Goal: Task Accomplishment & Management: Complete application form

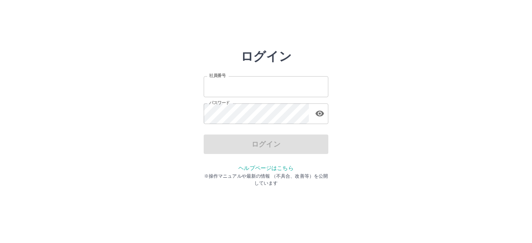
type input "*******"
click at [262, 147] on div "ログイン" at bounding box center [266, 144] width 125 height 19
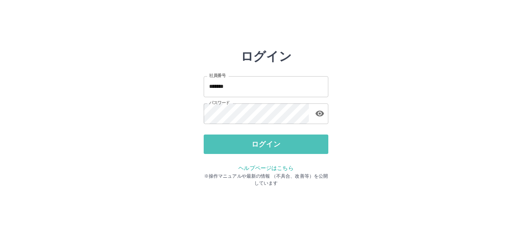
click at [262, 147] on button "ログイン" at bounding box center [266, 144] width 125 height 19
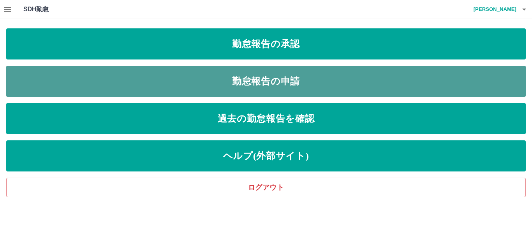
click at [278, 81] on link "勤怠報告の申請" at bounding box center [265, 81] width 519 height 31
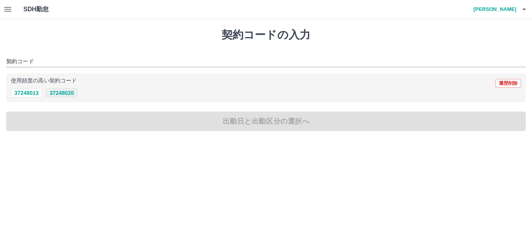
click at [64, 92] on button "37248020" at bounding box center [61, 92] width 31 height 9
type input "********"
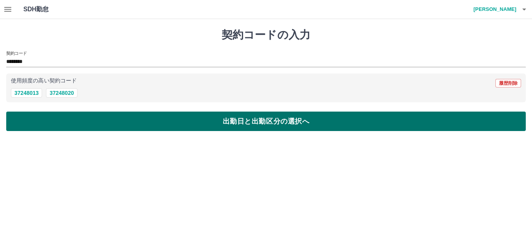
click at [234, 120] on button "出勤日と出勤区分の選択へ" at bounding box center [265, 121] width 519 height 19
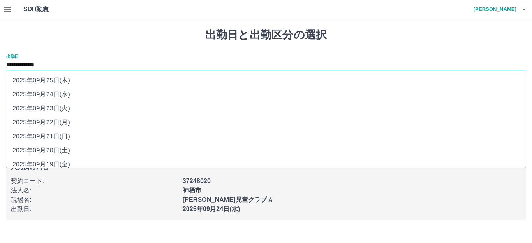
click at [66, 62] on input "**********" at bounding box center [265, 65] width 519 height 10
click at [45, 139] on li "2025年09月21日(日)" at bounding box center [265, 137] width 519 height 14
type input "**********"
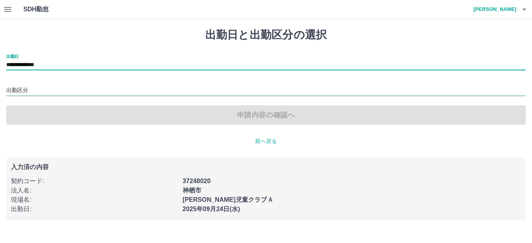
click at [29, 90] on input "出勤区分" at bounding box center [265, 91] width 519 height 10
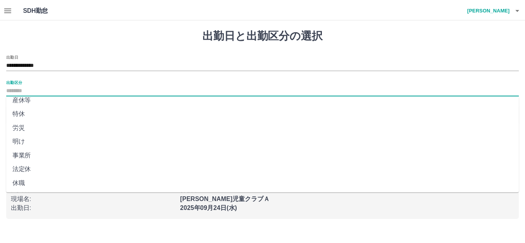
scroll to position [161, 0]
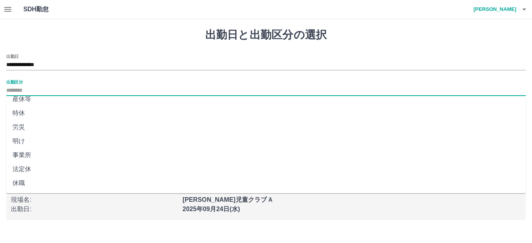
click at [18, 168] on li "法定休" at bounding box center [265, 169] width 519 height 14
type input "***"
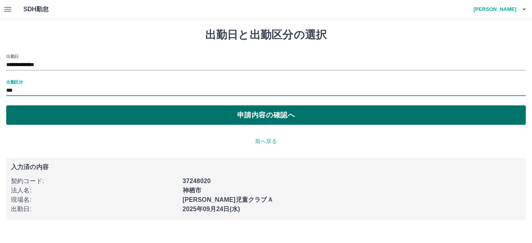
click at [271, 114] on button "申請内容の確認へ" at bounding box center [265, 115] width 519 height 19
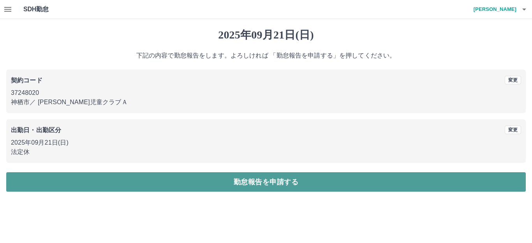
click at [264, 177] on button "勤怠報告を申請する" at bounding box center [265, 181] width 519 height 19
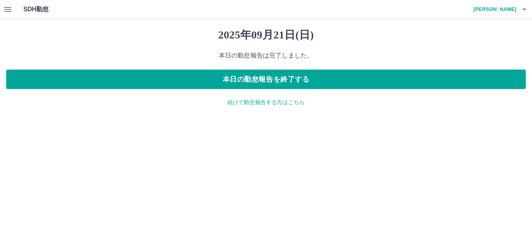
click at [270, 103] on p "続けて勤怠報告する方はこちら" at bounding box center [265, 103] width 519 height 8
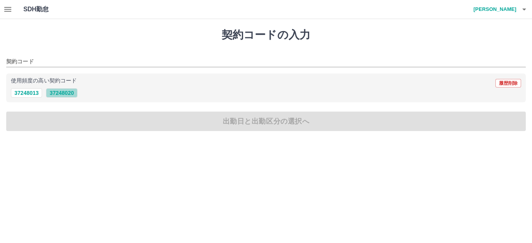
click at [67, 93] on button "37248020" at bounding box center [61, 92] width 31 height 9
type input "********"
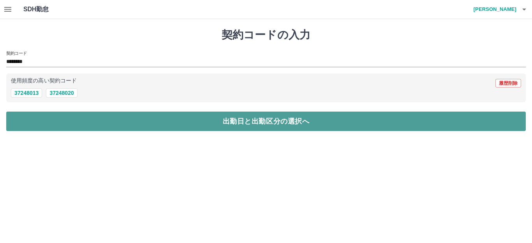
click at [241, 118] on button "出勤日と出勤区分の選択へ" at bounding box center [265, 121] width 519 height 19
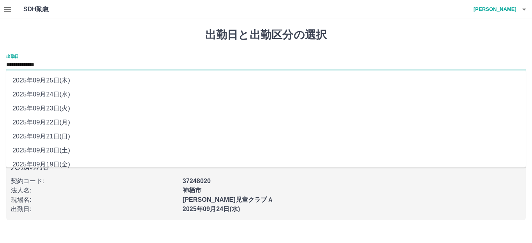
click at [70, 63] on input "**********" at bounding box center [265, 65] width 519 height 10
click at [55, 123] on li "2025年09月22日(月)" at bounding box center [265, 123] width 519 height 14
type input "**********"
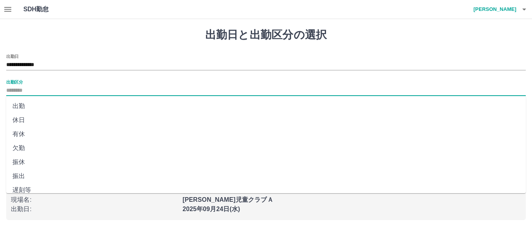
click at [29, 91] on input "出勤区分" at bounding box center [265, 91] width 519 height 10
click at [24, 105] on li "出勤" at bounding box center [265, 106] width 519 height 14
type input "**"
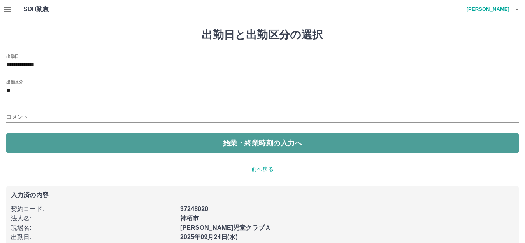
click at [289, 144] on button "始業・終業時刻の入力へ" at bounding box center [262, 143] width 513 height 19
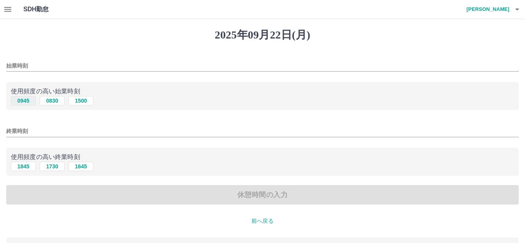
click at [24, 102] on button "0945" at bounding box center [23, 100] width 25 height 9
type input "****"
click at [21, 167] on button "1845" at bounding box center [23, 166] width 25 height 9
type input "****"
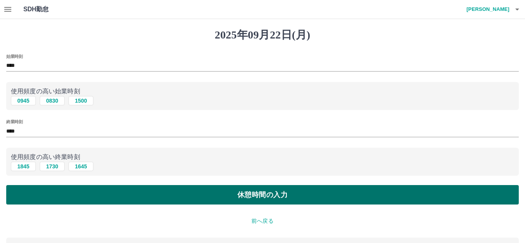
click at [279, 197] on button "休憩時間の入力" at bounding box center [262, 194] width 513 height 19
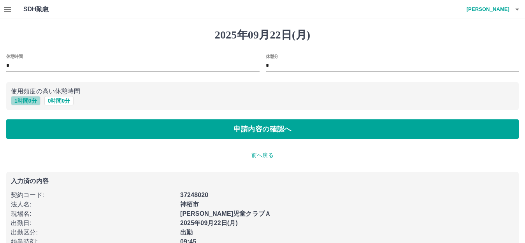
click at [25, 100] on button "1 時間 0 分" at bounding box center [26, 100] width 30 height 9
type input "*"
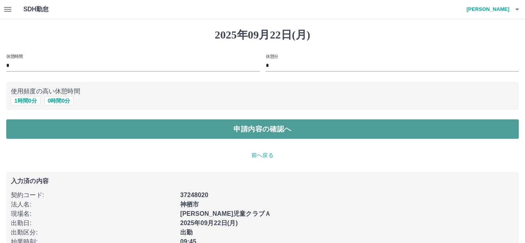
click at [270, 132] on button "申請内容の確認へ" at bounding box center [262, 129] width 513 height 19
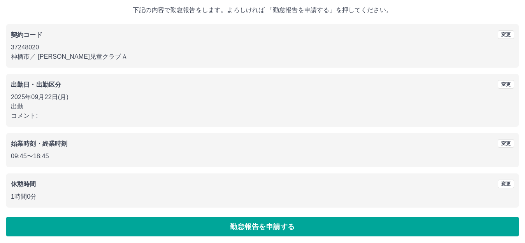
scroll to position [48, 0]
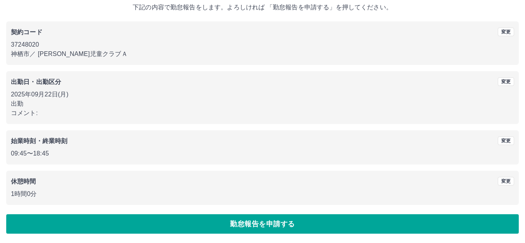
click at [258, 210] on div "2025年09月22日(月) 下記の内容で勤怠報告をします。よろしければ 「勤怠報告を申請する」を押してください。 契約コード 変更 37248020 神栖市…" at bounding box center [262, 107] width 525 height 273
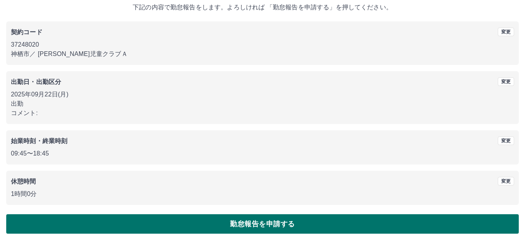
click at [261, 227] on button "勤怠報告を申請する" at bounding box center [262, 224] width 513 height 19
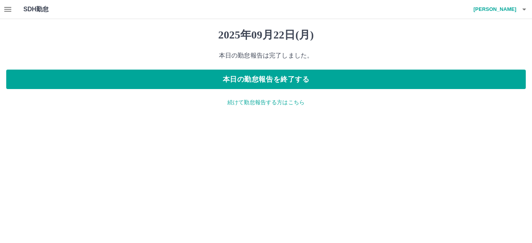
click at [278, 101] on p "続けて勤怠報告する方はこちら" at bounding box center [265, 103] width 519 height 8
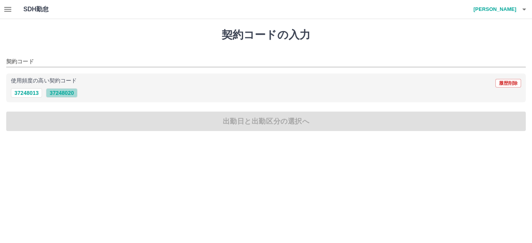
click at [54, 93] on button "37248020" at bounding box center [61, 92] width 31 height 9
type input "********"
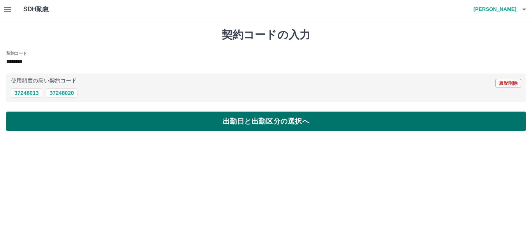
click at [251, 127] on button "出勤日と出勤区分の選択へ" at bounding box center [265, 121] width 519 height 19
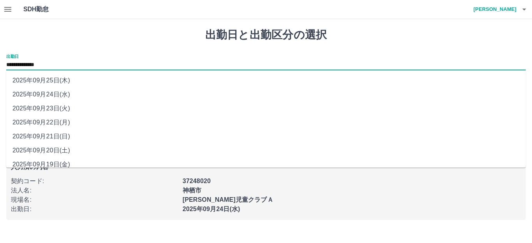
click at [65, 65] on input "**********" at bounding box center [265, 65] width 519 height 10
click at [62, 96] on li "2025年09月24日(水)" at bounding box center [265, 95] width 519 height 14
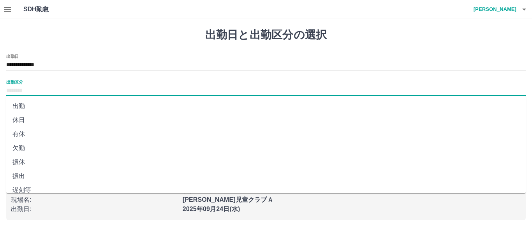
click at [28, 89] on input "出勤区分" at bounding box center [265, 91] width 519 height 10
click at [21, 105] on li "出勤" at bounding box center [265, 106] width 519 height 14
type input "**"
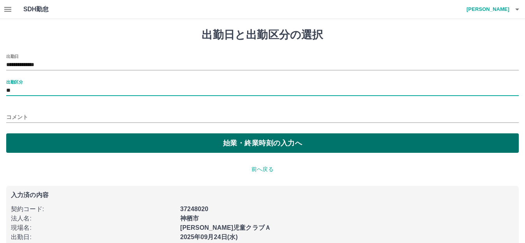
click at [262, 141] on button "始業・終業時刻の入力へ" at bounding box center [262, 143] width 513 height 19
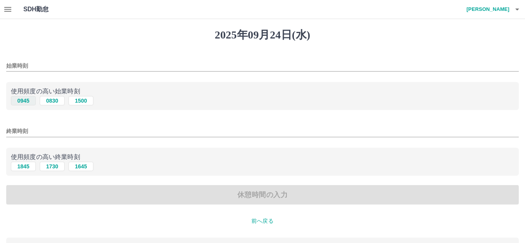
click at [21, 101] on button "0945" at bounding box center [23, 100] width 25 height 9
type input "****"
click at [25, 164] on button "1845" at bounding box center [23, 166] width 25 height 9
type input "****"
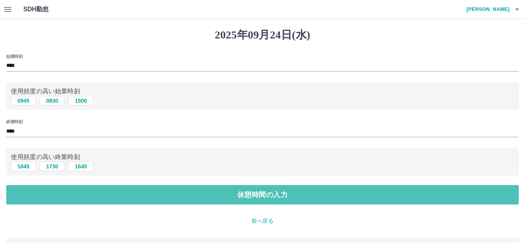
click at [267, 199] on button "休憩時間の入力" at bounding box center [262, 194] width 513 height 19
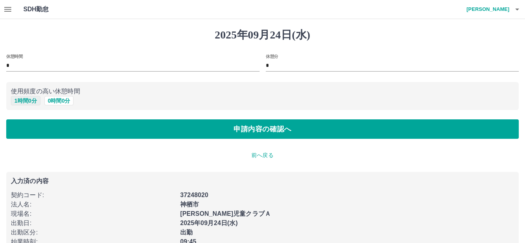
click at [19, 100] on button "1 時間 0 分" at bounding box center [26, 100] width 30 height 9
type input "*"
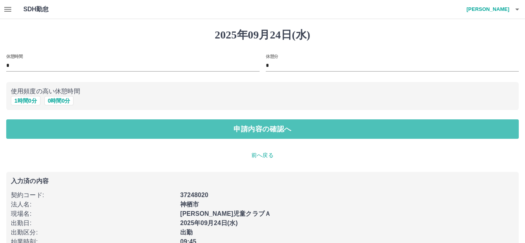
click at [272, 132] on button "申請内容の確認へ" at bounding box center [262, 129] width 513 height 19
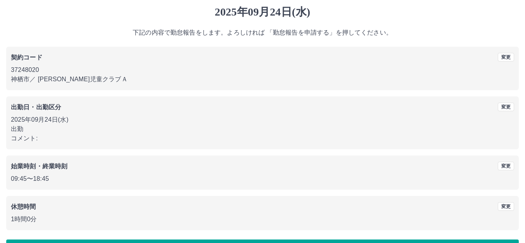
scroll to position [48, 0]
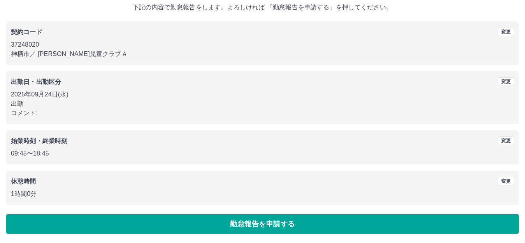
drag, startPoint x: 266, startPoint y: 224, endPoint x: 262, endPoint y: 218, distance: 6.3
click at [264, 223] on button "勤怠報告を申請する" at bounding box center [262, 224] width 513 height 19
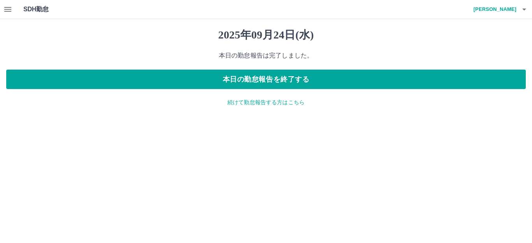
click at [276, 102] on p "続けて勤怠報告する方はこちら" at bounding box center [265, 103] width 519 height 8
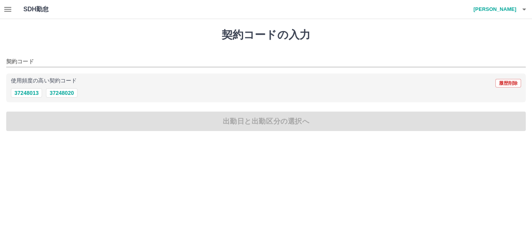
click at [526, 10] on icon "button" at bounding box center [523, 9] width 9 height 9
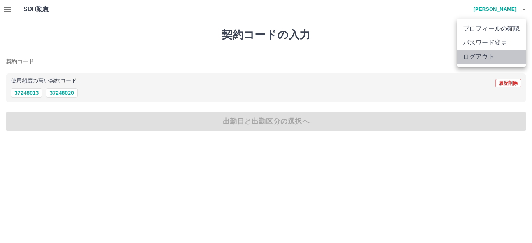
click at [486, 58] on li "ログアウト" at bounding box center [491, 57] width 69 height 14
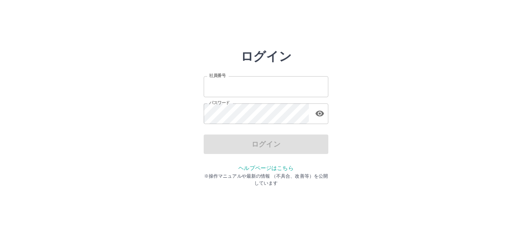
type input "*******"
click at [263, 141] on div "ログイン" at bounding box center [266, 144] width 125 height 19
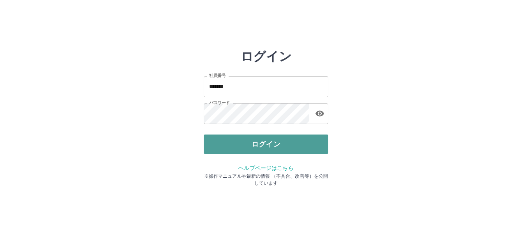
click at [262, 145] on button "ログイン" at bounding box center [266, 144] width 125 height 19
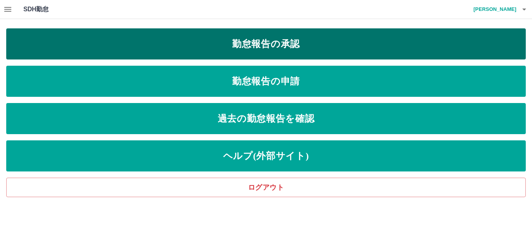
click at [288, 43] on link "勤怠報告の承認" at bounding box center [265, 43] width 519 height 31
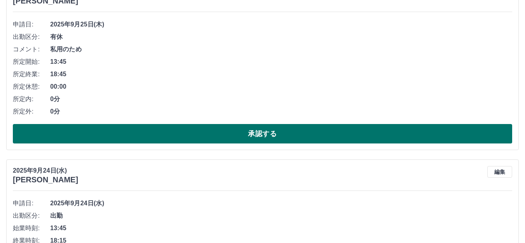
scroll to position [117, 0]
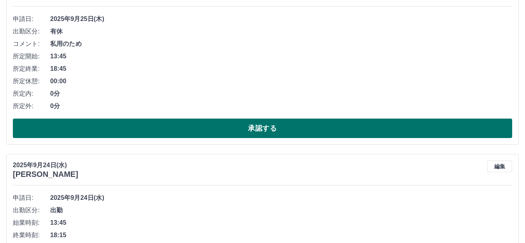
click at [261, 130] on button "承認する" at bounding box center [263, 128] width 500 height 19
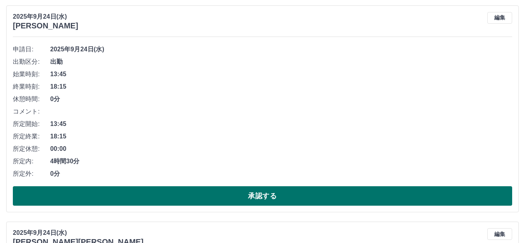
scroll to position [93, 0]
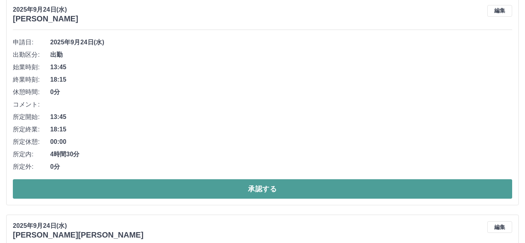
click at [255, 188] on button "承認する" at bounding box center [263, 188] width 500 height 19
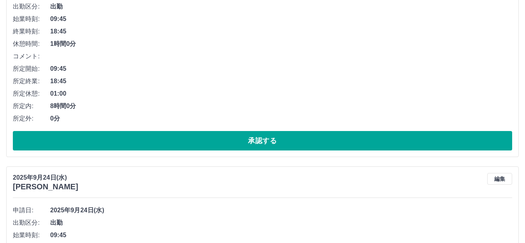
scroll to position [156, 0]
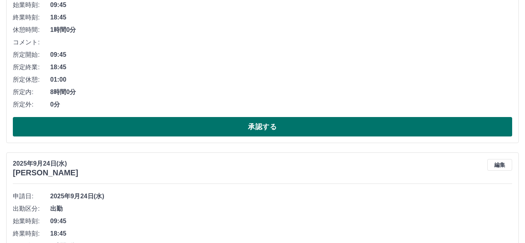
click at [258, 126] on button "承認する" at bounding box center [263, 126] width 500 height 19
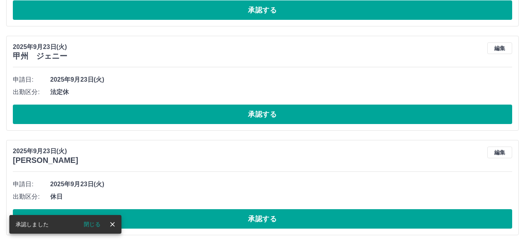
scroll to position [56, 0]
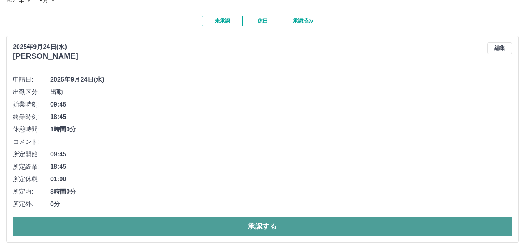
click at [259, 229] on button "承認する" at bounding box center [263, 226] width 500 height 19
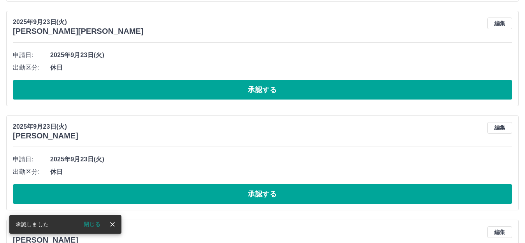
scroll to position [73, 0]
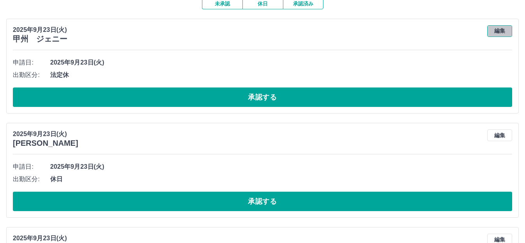
click at [497, 31] on button "編集" at bounding box center [499, 31] width 25 height 12
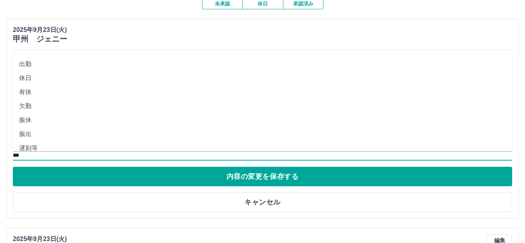
click at [40, 156] on input "***" at bounding box center [263, 156] width 500 height 10
click at [37, 80] on li "休日" at bounding box center [263, 78] width 500 height 14
type input "**"
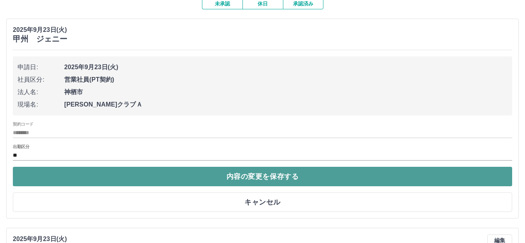
click at [245, 169] on button "内容の変更を保存する" at bounding box center [263, 176] width 500 height 19
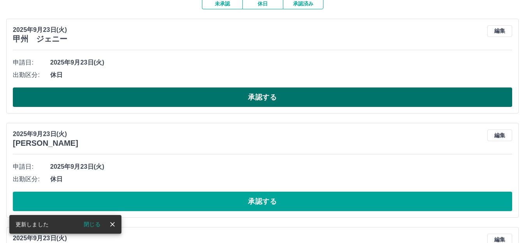
click at [262, 91] on button "承認する" at bounding box center [263, 97] width 500 height 19
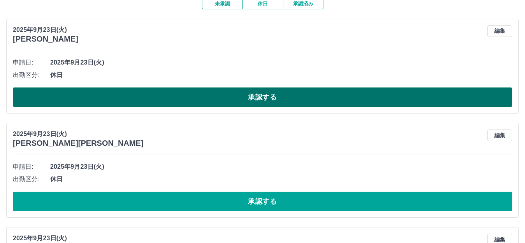
click at [263, 98] on button "承認する" at bounding box center [263, 97] width 500 height 19
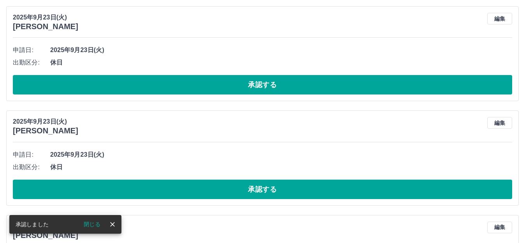
scroll to position [86, 0]
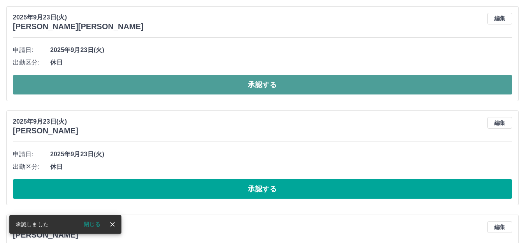
click at [273, 83] on button "承認する" at bounding box center [263, 84] width 500 height 19
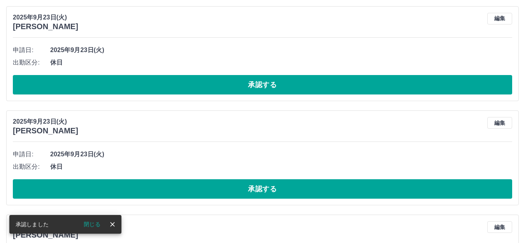
scroll to position [0, 0]
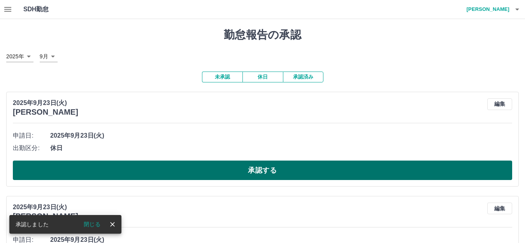
click at [258, 170] on button "承認する" at bounding box center [263, 170] width 500 height 19
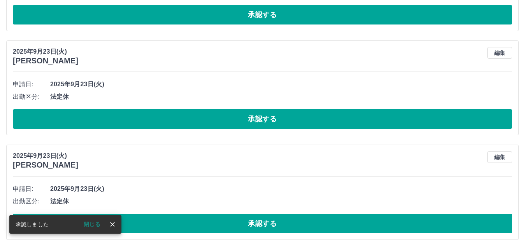
scroll to position [51, 0]
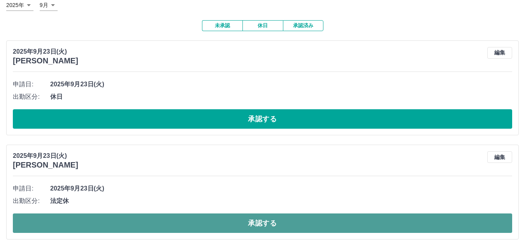
click at [260, 226] on button "承認する" at bounding box center [263, 223] width 500 height 19
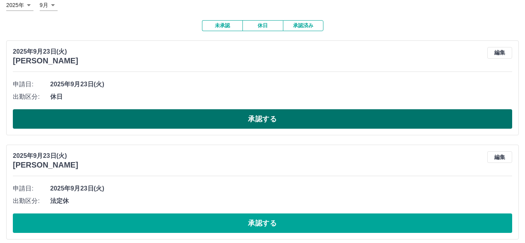
click at [260, 114] on button "承認する" at bounding box center [263, 118] width 500 height 19
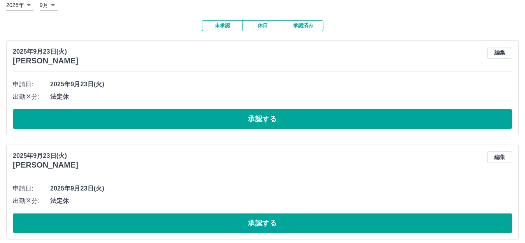
click at [505, 53] on button "編集" at bounding box center [499, 53] width 25 height 12
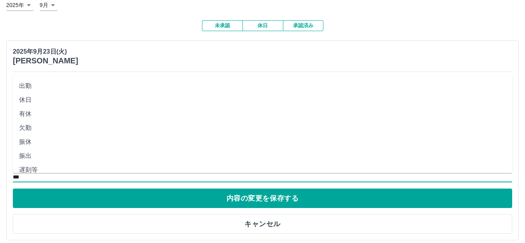
click at [36, 178] on input "***" at bounding box center [263, 177] width 500 height 10
click at [41, 100] on li "休日" at bounding box center [263, 100] width 500 height 14
type input "**"
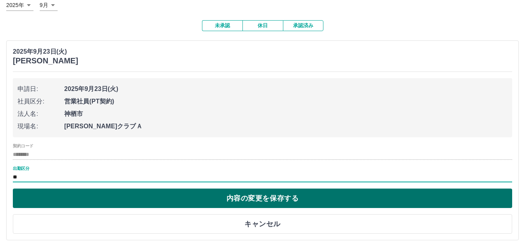
click at [255, 201] on button "内容の変更を保存する" at bounding box center [263, 198] width 500 height 19
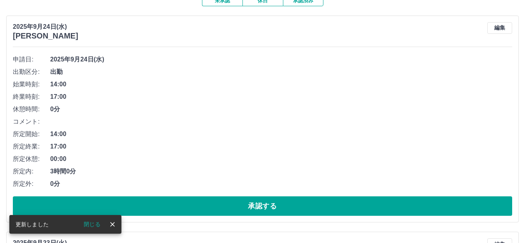
scroll to position [90, 0]
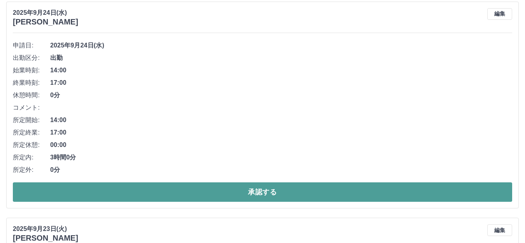
click at [255, 193] on button "承認する" at bounding box center [263, 192] width 500 height 19
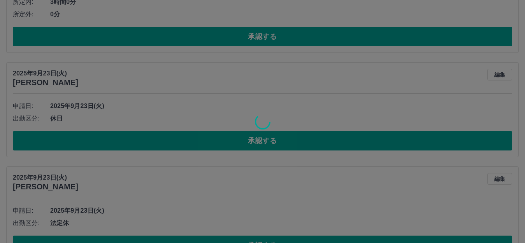
scroll to position [30, 0]
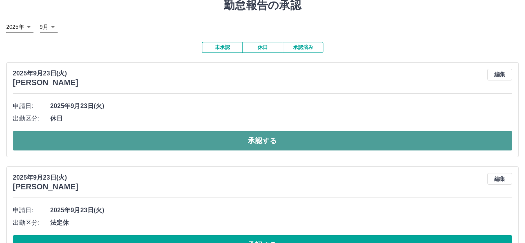
click at [261, 138] on button "承認する" at bounding box center [263, 140] width 500 height 19
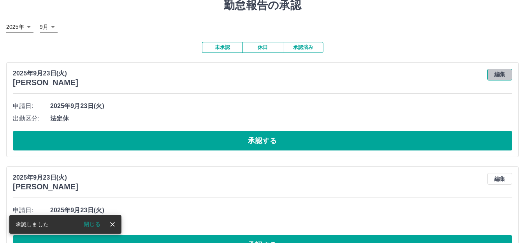
click at [500, 74] on button "編集" at bounding box center [499, 75] width 25 height 12
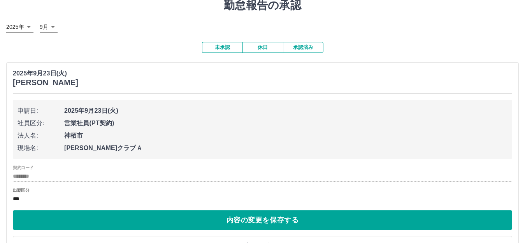
click at [32, 201] on input "***" at bounding box center [263, 199] width 500 height 10
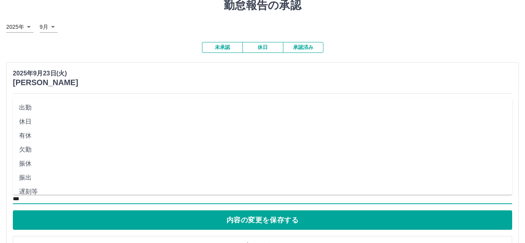
click at [44, 123] on li "休日" at bounding box center [263, 122] width 500 height 14
type input "**"
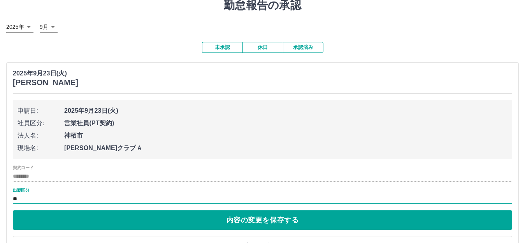
drag, startPoint x: 250, startPoint y: 227, endPoint x: 246, endPoint y: 228, distance: 4.1
click at [250, 227] on button "内容の変更を保存する" at bounding box center [263, 220] width 500 height 19
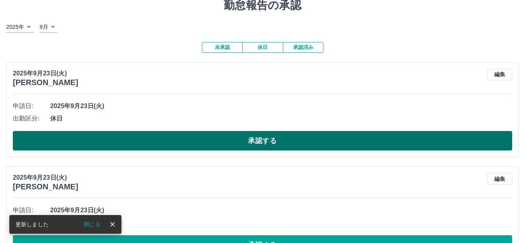
click at [260, 143] on button "承認する" at bounding box center [263, 140] width 500 height 19
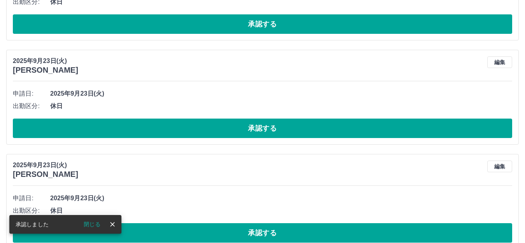
scroll to position [42, 0]
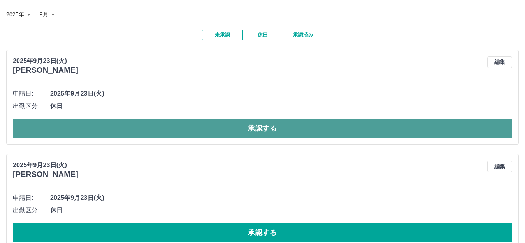
click at [260, 126] on button "承認する" at bounding box center [263, 128] width 500 height 19
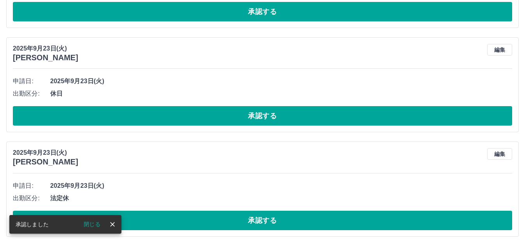
scroll to position [55, 0]
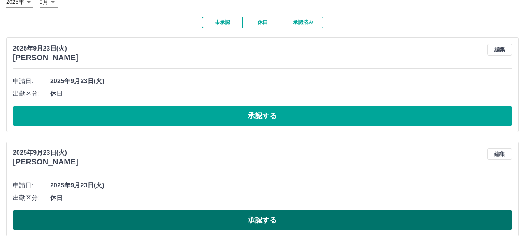
click at [257, 218] on button "承認する" at bounding box center [263, 220] width 500 height 19
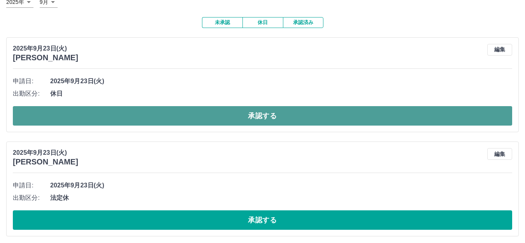
click at [267, 114] on button "承認する" at bounding box center [263, 115] width 500 height 19
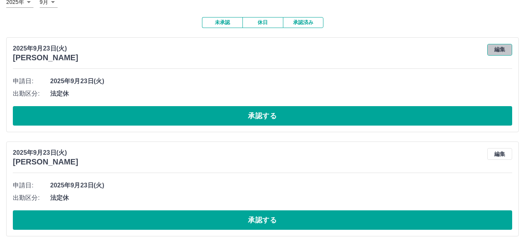
click at [509, 51] on button "編集" at bounding box center [499, 50] width 25 height 12
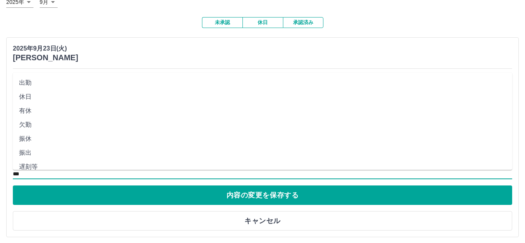
click at [38, 174] on input "***" at bounding box center [263, 174] width 500 height 10
click at [44, 97] on li "休日" at bounding box center [263, 97] width 500 height 14
type input "**"
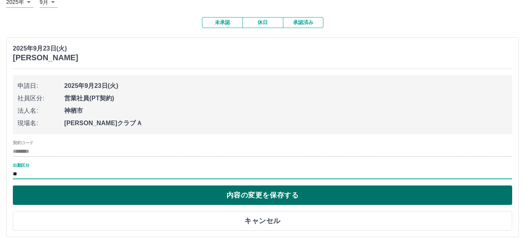
click at [260, 195] on button "内容の変更を保存する" at bounding box center [263, 195] width 500 height 19
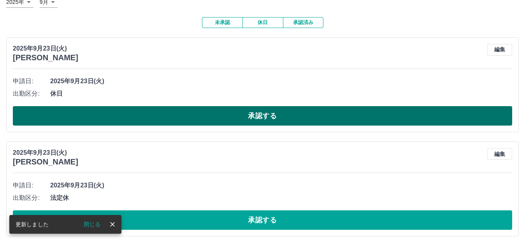
click at [261, 114] on button "承認する" at bounding box center [263, 115] width 500 height 19
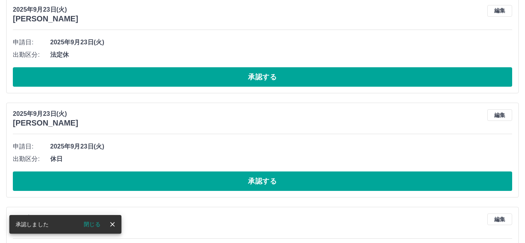
scroll to position [0, 0]
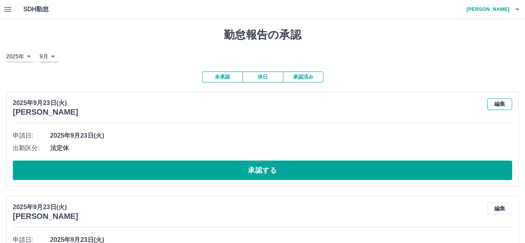
click at [494, 105] on button "編集" at bounding box center [499, 105] width 25 height 12
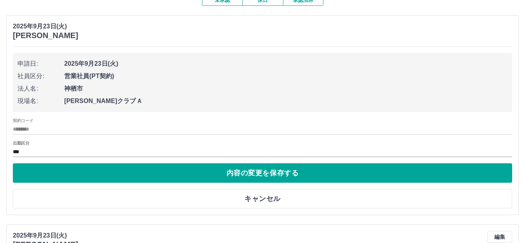
scroll to position [78, 0]
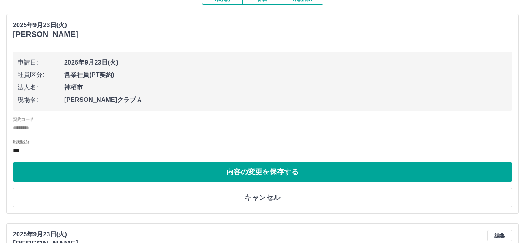
click at [38, 148] on input "***" at bounding box center [263, 151] width 500 height 10
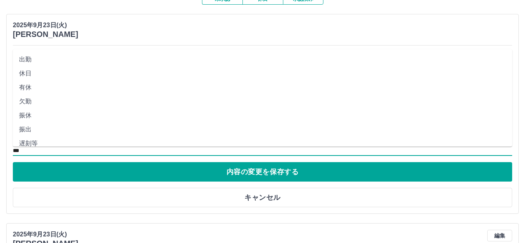
click at [35, 76] on li "休日" at bounding box center [263, 74] width 500 height 14
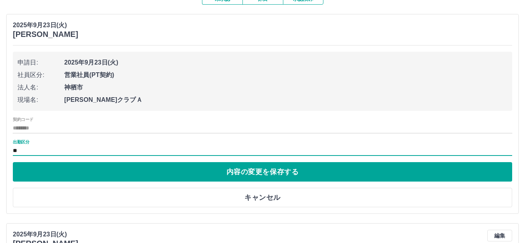
type input "**"
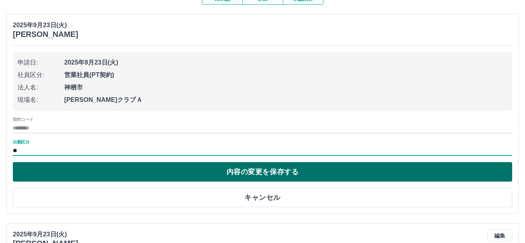
click at [261, 171] on button "内容の変更を保存する" at bounding box center [263, 171] width 500 height 19
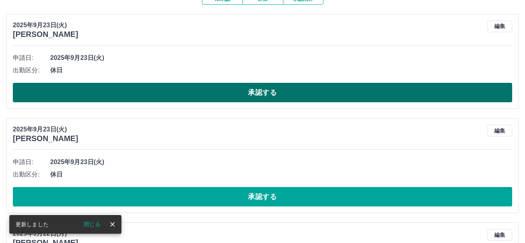
click at [258, 93] on button "承認する" at bounding box center [263, 92] width 500 height 19
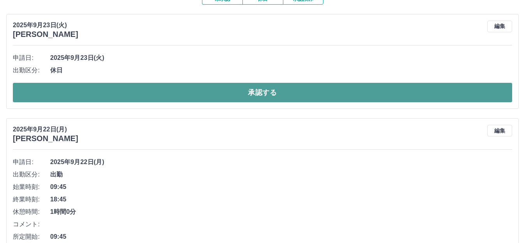
click at [255, 97] on button "承認する" at bounding box center [263, 92] width 500 height 19
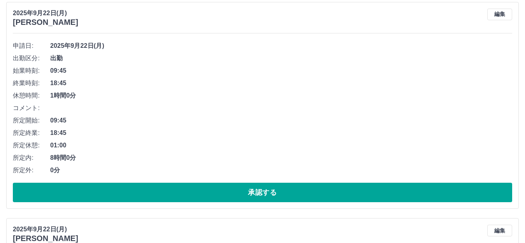
scroll to position [90, 0]
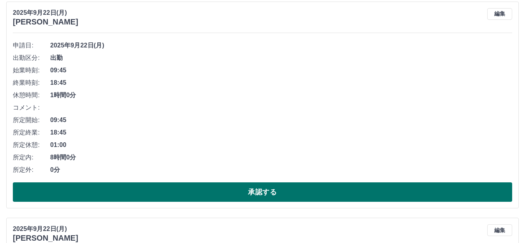
click at [258, 191] on button "承認する" at bounding box center [263, 192] width 500 height 19
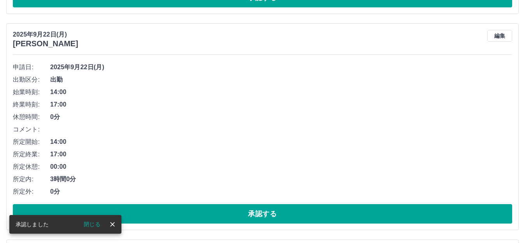
scroll to position [69, 0]
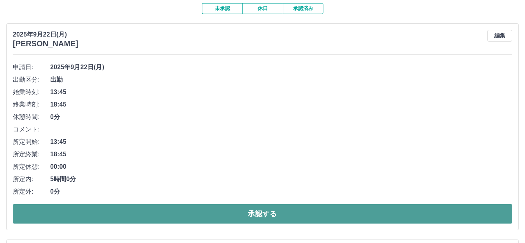
click at [257, 216] on button "承認する" at bounding box center [263, 213] width 500 height 19
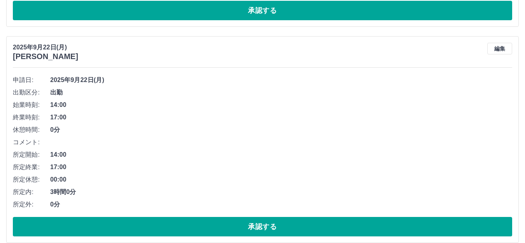
scroll to position [302, 0]
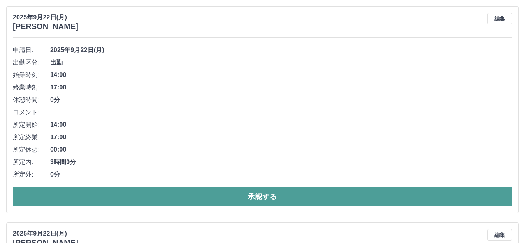
click at [267, 194] on button "承認する" at bounding box center [263, 196] width 500 height 19
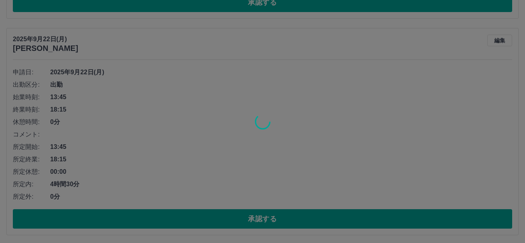
scroll to position [280, 0]
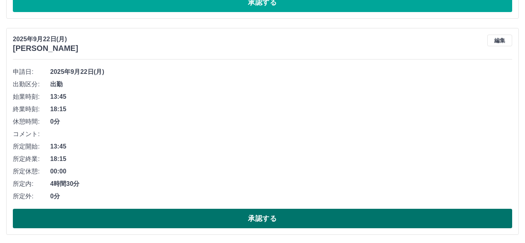
click at [273, 216] on button "承認する" at bounding box center [263, 218] width 500 height 19
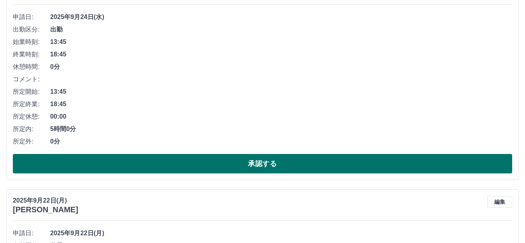
scroll to position [125, 0]
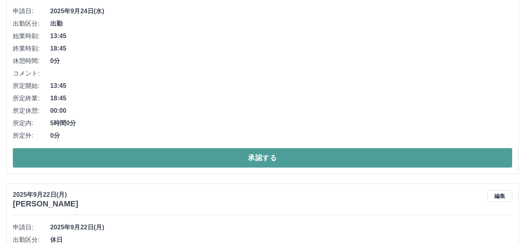
click at [261, 156] on button "承認する" at bounding box center [263, 157] width 500 height 19
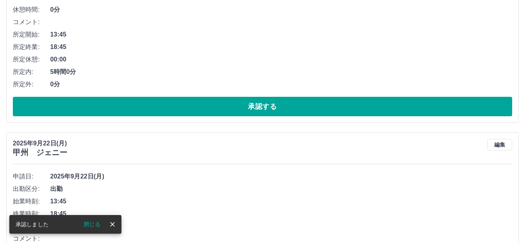
scroll to position [64, 0]
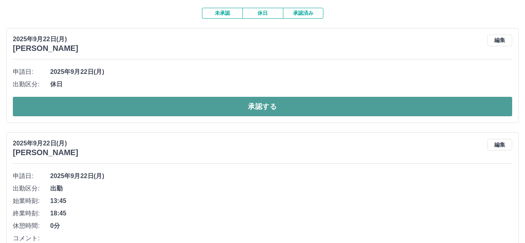
click at [263, 100] on button "承認する" at bounding box center [263, 106] width 500 height 19
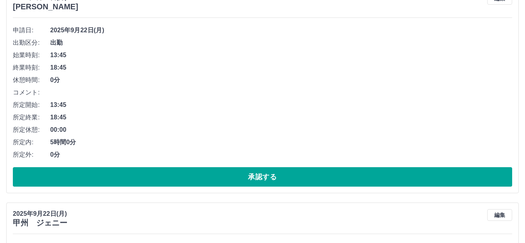
scroll to position [154, 0]
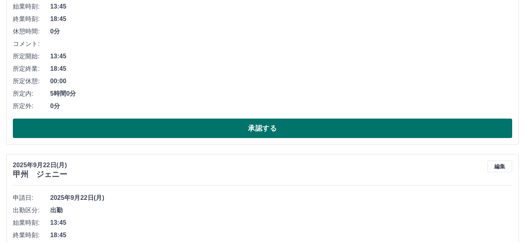
click at [263, 127] on button "承認する" at bounding box center [263, 128] width 500 height 19
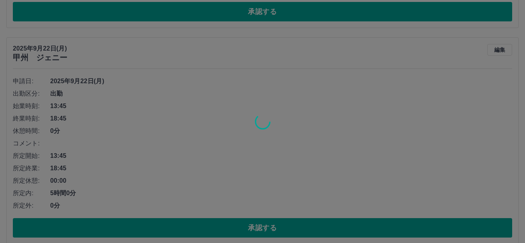
scroll to position [55, 0]
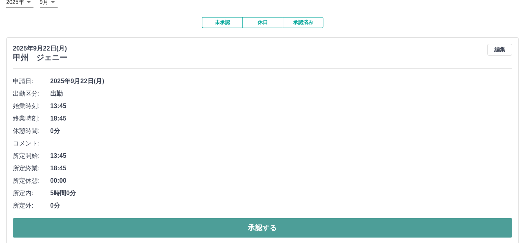
click at [259, 227] on button "承認する" at bounding box center [263, 227] width 500 height 19
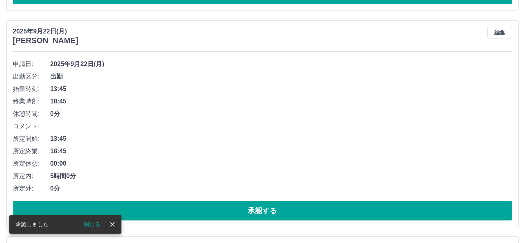
scroll to position [72, 0]
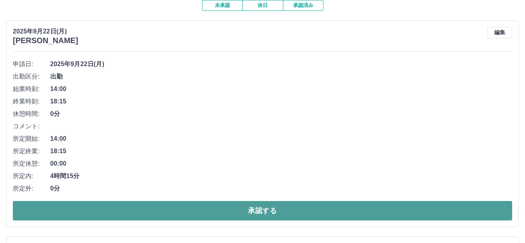
click at [266, 211] on button "承認する" at bounding box center [263, 210] width 500 height 19
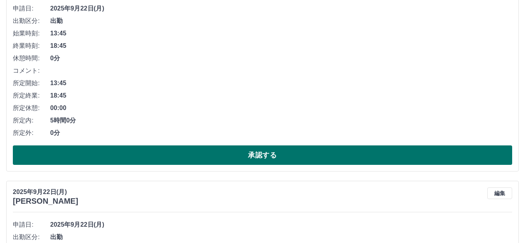
scroll to position [128, 0]
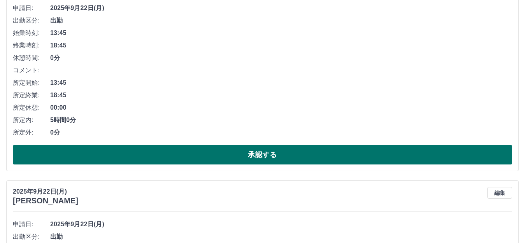
click at [259, 153] on button "承認する" at bounding box center [263, 154] width 500 height 19
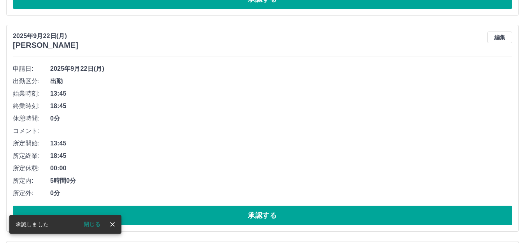
scroll to position [67, 0]
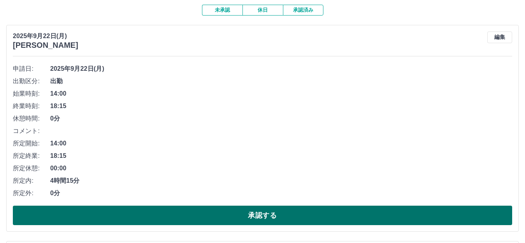
click at [262, 215] on button "承認する" at bounding box center [263, 215] width 500 height 19
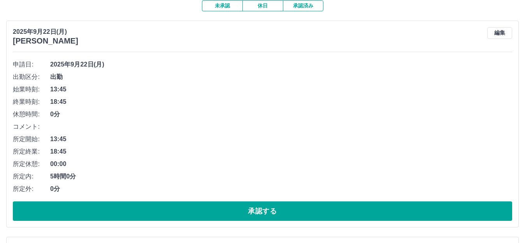
scroll to position [123, 0]
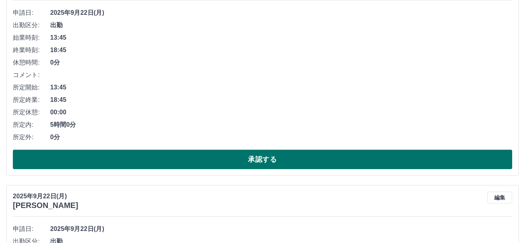
click at [264, 157] on button "承認する" at bounding box center [263, 159] width 500 height 19
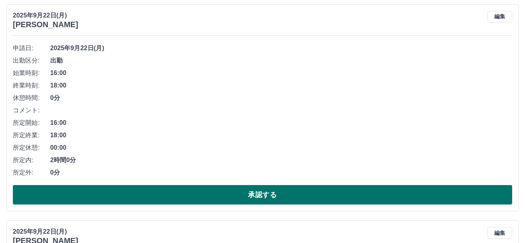
scroll to position [101, 0]
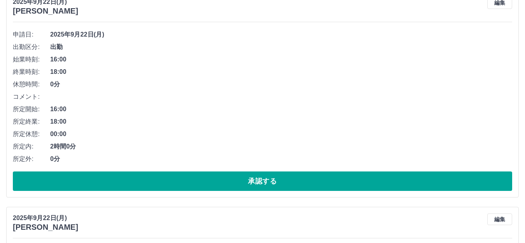
click at [257, 171] on div "申請日: 2025年9月22日(月) 出勤区分: 出勤 始業時刻: 16:00 終業時刻: 18:00 休憩時間: 0分 コメント: 所定開始: 16:00 …" at bounding box center [263, 109] width 500 height 163
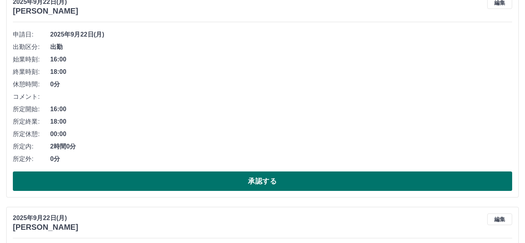
click at [274, 179] on button "承認する" at bounding box center [263, 181] width 500 height 19
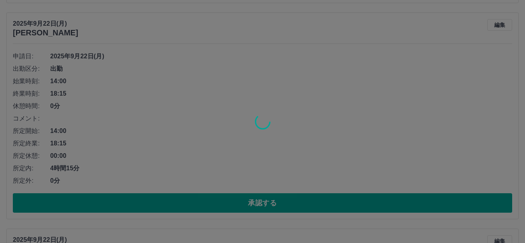
scroll to position [79, 0]
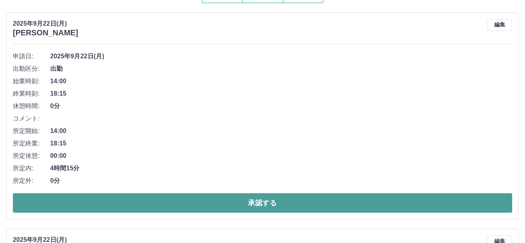
click at [263, 202] on button "承認する" at bounding box center [263, 203] width 500 height 19
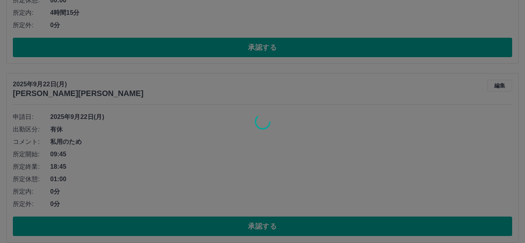
scroll to position [19, 0]
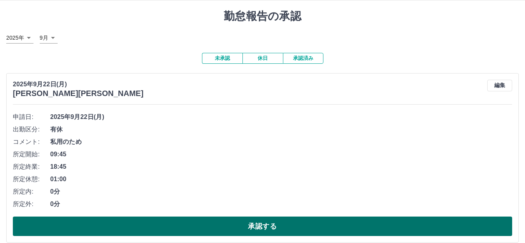
click at [253, 225] on button "承認する" at bounding box center [263, 226] width 500 height 19
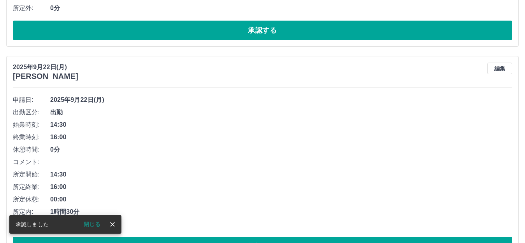
scroll to position [73, 0]
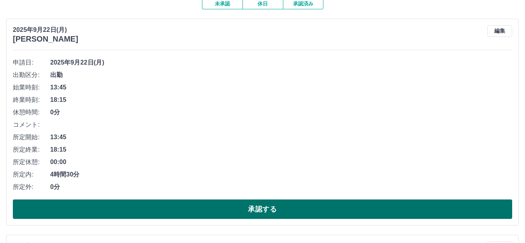
click at [271, 204] on button "承認する" at bounding box center [263, 209] width 500 height 19
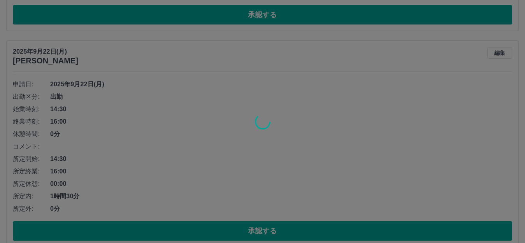
scroll to position [51, 0]
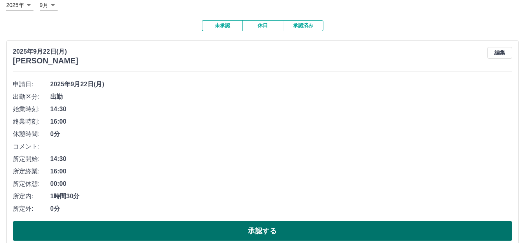
click at [271, 234] on button "承認する" at bounding box center [263, 231] width 500 height 19
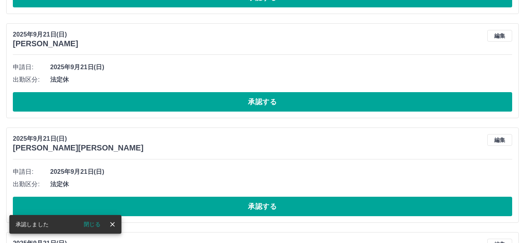
scroll to position [69, 0]
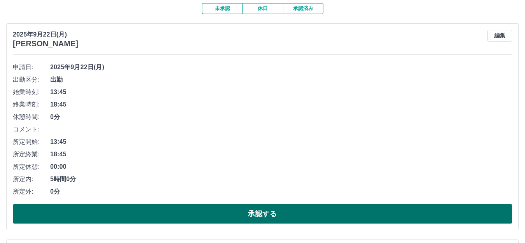
click at [259, 211] on button "承認する" at bounding box center [263, 213] width 500 height 19
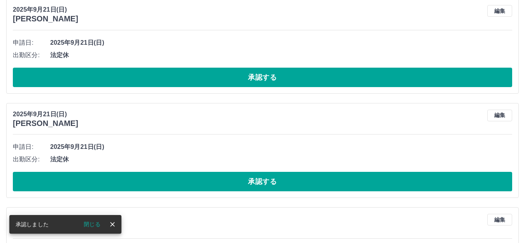
scroll to position [86, 0]
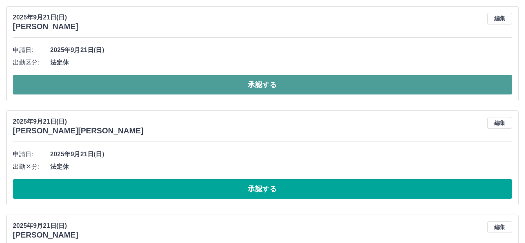
click at [274, 83] on button "承認する" at bounding box center [263, 84] width 500 height 19
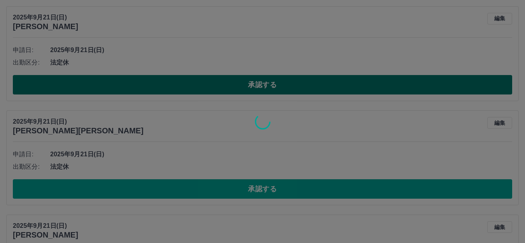
scroll to position [0, 0]
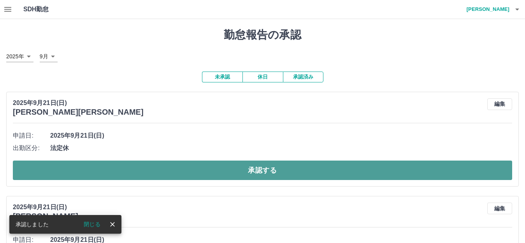
click at [265, 171] on button "承認する" at bounding box center [263, 170] width 500 height 19
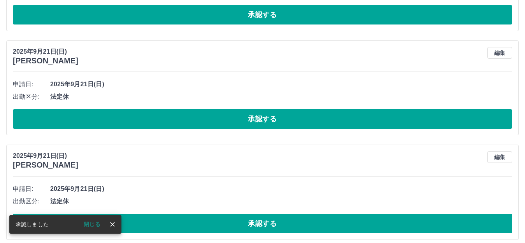
scroll to position [51, 0]
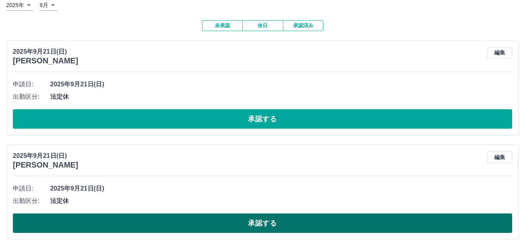
click at [264, 224] on button "承認する" at bounding box center [263, 223] width 500 height 19
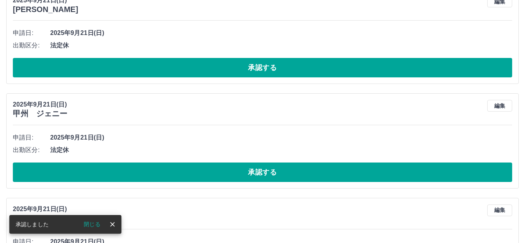
scroll to position [103, 0]
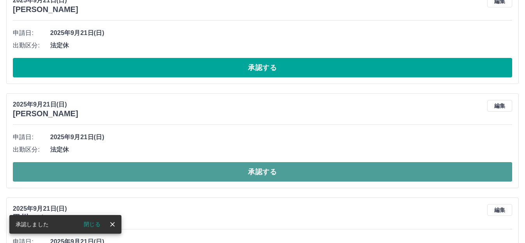
click at [273, 178] on button "承認する" at bounding box center [263, 171] width 500 height 19
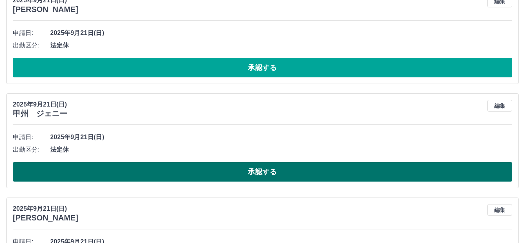
click at [269, 177] on button "承認する" at bounding box center [263, 171] width 500 height 19
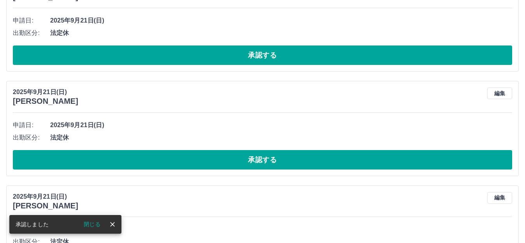
scroll to position [115, 0]
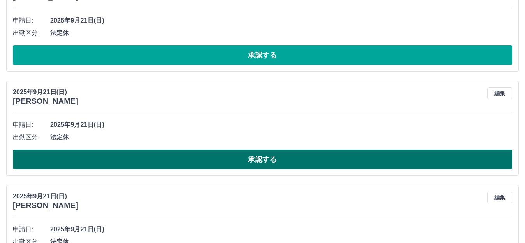
click at [267, 157] on button "承認する" at bounding box center [263, 159] width 500 height 19
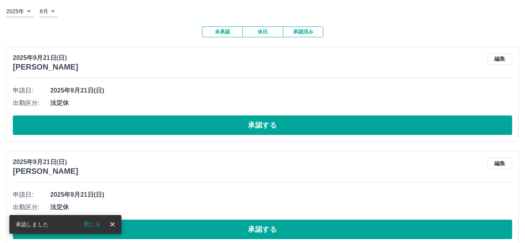
scroll to position [37, 0]
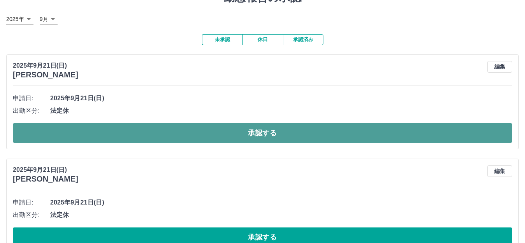
click at [268, 133] on button "承認する" at bounding box center [263, 132] width 500 height 19
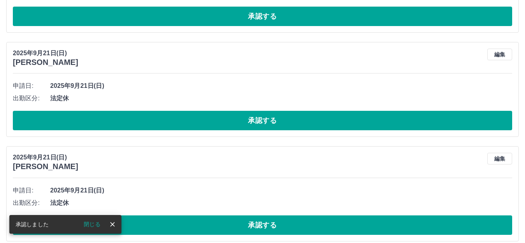
scroll to position [50, 0]
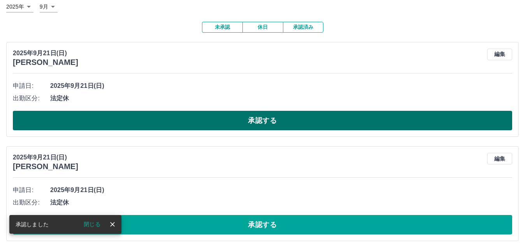
click at [268, 119] on button "承認する" at bounding box center [263, 120] width 500 height 19
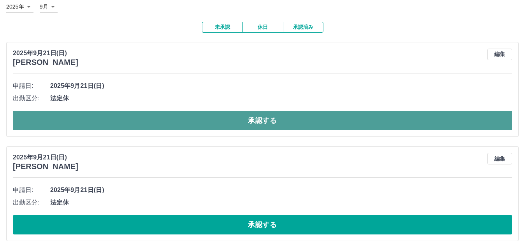
click at [263, 118] on button "承認する" at bounding box center [263, 120] width 500 height 19
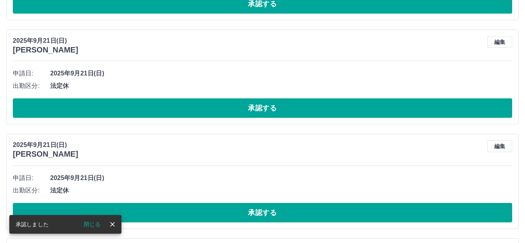
scroll to position [62, 0]
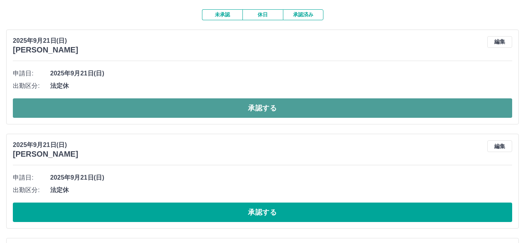
click at [265, 112] on button "承認する" at bounding box center [263, 108] width 500 height 19
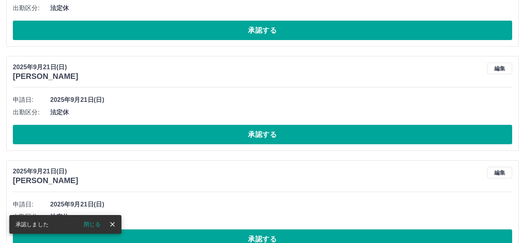
scroll to position [36, 0]
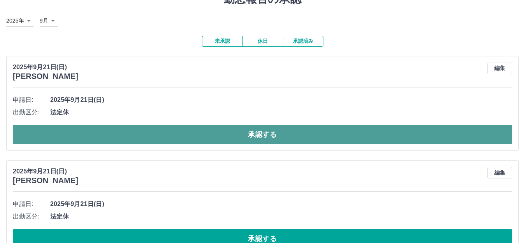
click at [256, 135] on button "承認する" at bounding box center [263, 134] width 500 height 19
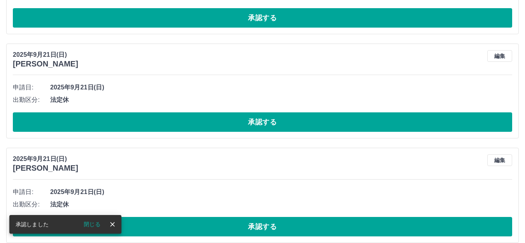
scroll to position [48, 0]
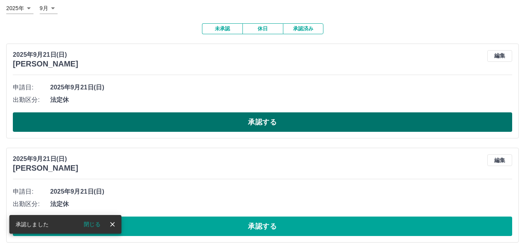
click at [260, 121] on button "承認する" at bounding box center [263, 122] width 500 height 19
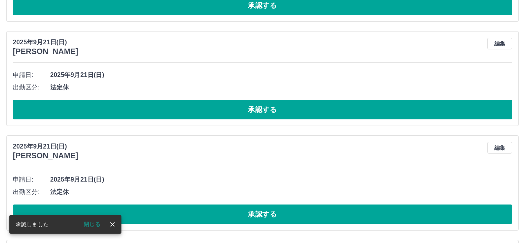
scroll to position [61, 0]
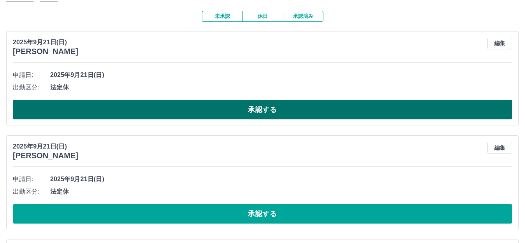
click at [262, 110] on button "承認する" at bounding box center [263, 109] width 500 height 19
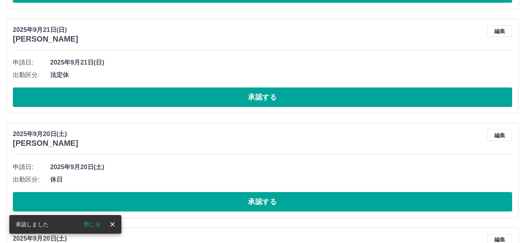
scroll to position [73, 0]
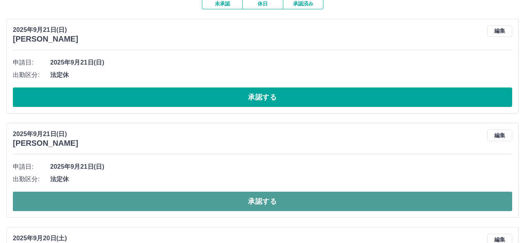
click at [260, 205] on button "承認する" at bounding box center [263, 201] width 500 height 19
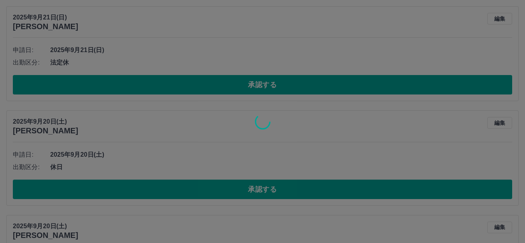
scroll to position [86, 0]
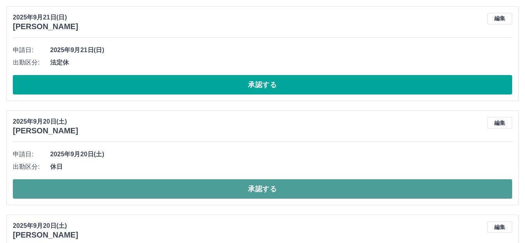
click at [262, 187] on button "承認する" at bounding box center [263, 188] width 500 height 19
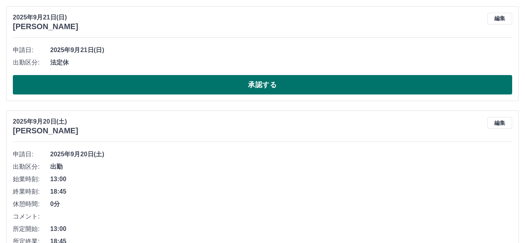
click at [258, 81] on button "承認する" at bounding box center [263, 84] width 500 height 19
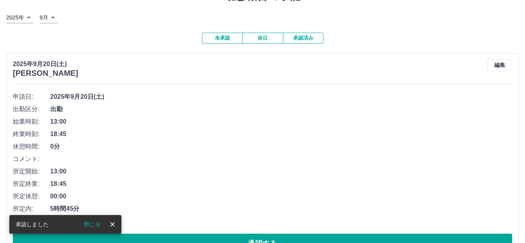
scroll to position [78, 0]
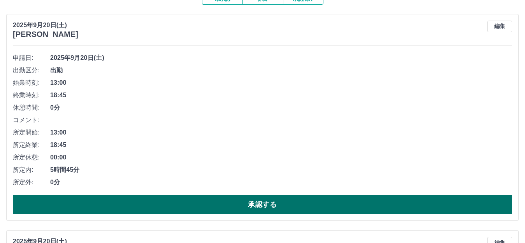
click at [255, 207] on button "承認する" at bounding box center [263, 204] width 500 height 19
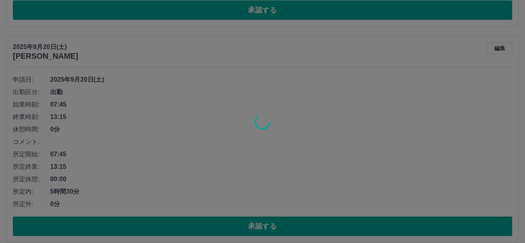
scroll to position [56, 0]
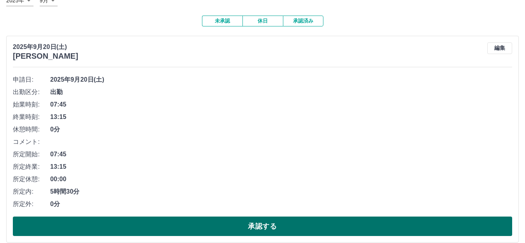
click at [264, 217] on div "申請日: 2025年9月20日(土) 出勤区分: 出勤 始業時刻: 07:45 終業時刻: 13:15 休憩時間: 0分 コメント: 所定開始: 07:45 …" at bounding box center [263, 155] width 500 height 163
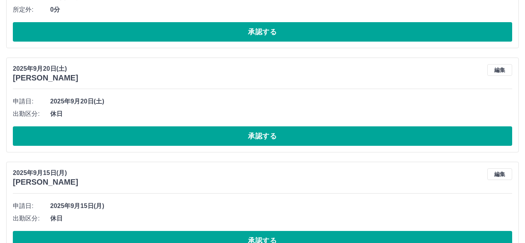
scroll to position [290, 0]
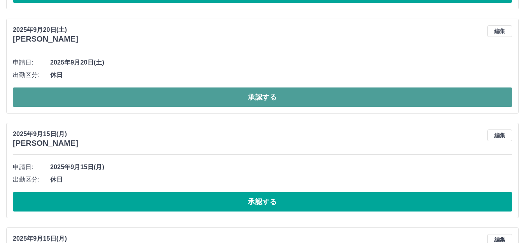
click at [257, 100] on button "承認する" at bounding box center [263, 97] width 500 height 19
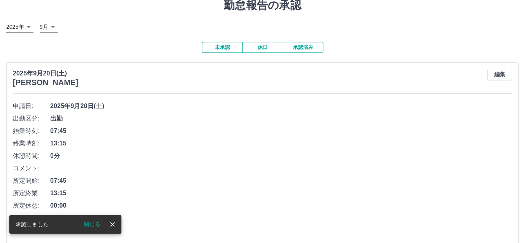
scroll to position [107, 0]
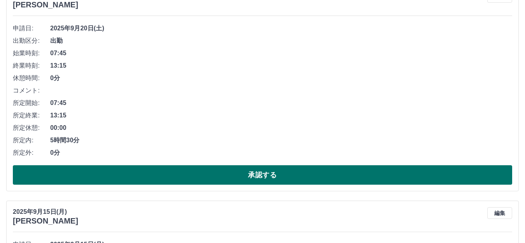
click at [261, 177] on button "承認する" at bounding box center [263, 174] width 500 height 19
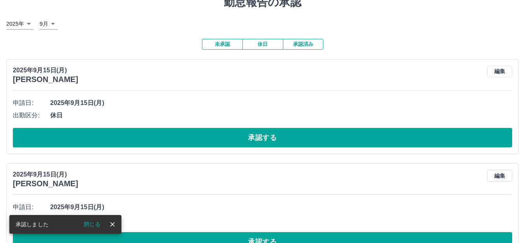
scroll to position [47, 0]
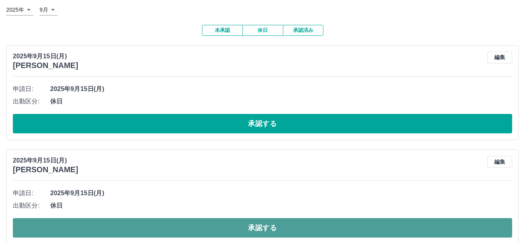
click at [266, 232] on button "承認する" at bounding box center [263, 227] width 500 height 19
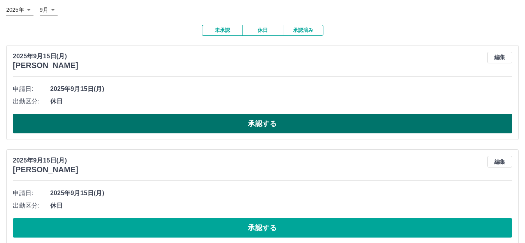
click at [267, 121] on button "承認する" at bounding box center [263, 123] width 500 height 19
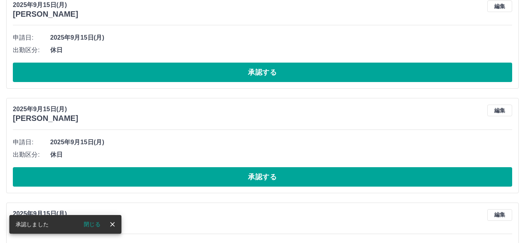
scroll to position [98, 0]
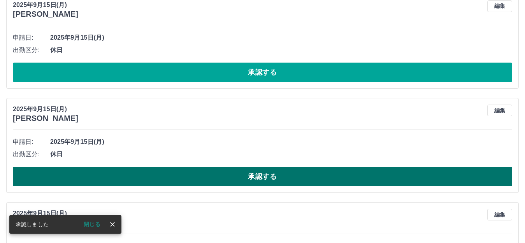
click at [257, 175] on button "承認する" at bounding box center [263, 176] width 500 height 19
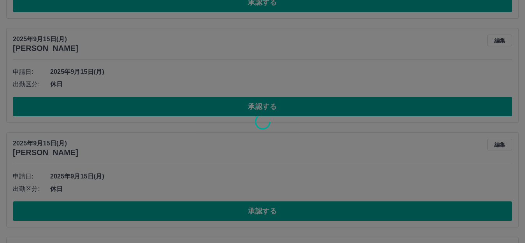
scroll to position [176, 0]
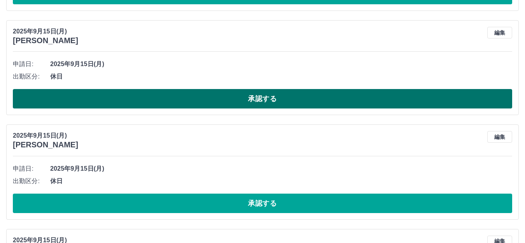
click at [266, 100] on button "承認する" at bounding box center [263, 98] width 500 height 19
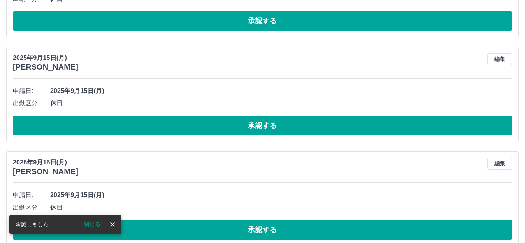
scroll to position [150, 0]
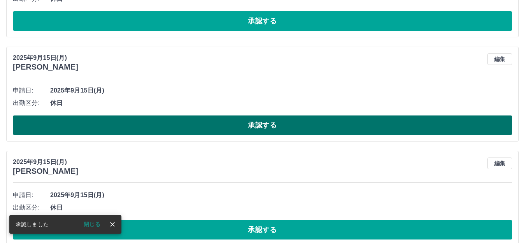
click at [259, 125] on button "承認する" at bounding box center [263, 125] width 500 height 19
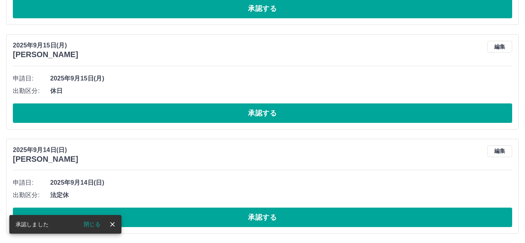
scroll to position [162, 0]
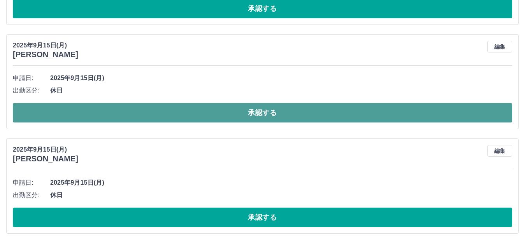
click at [267, 113] on button "承認する" at bounding box center [263, 112] width 500 height 19
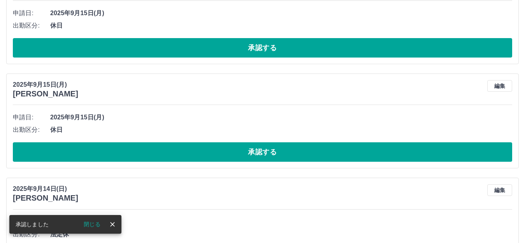
scroll to position [123, 0]
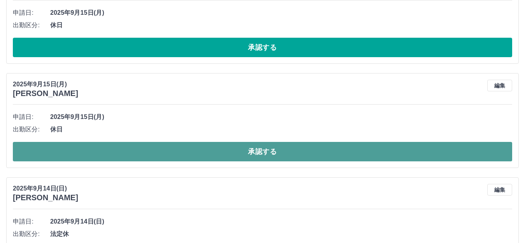
click at [258, 151] on button "承認する" at bounding box center [263, 151] width 500 height 19
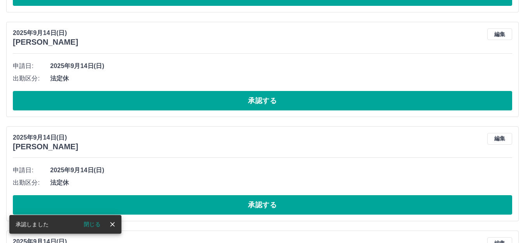
scroll to position [174, 0]
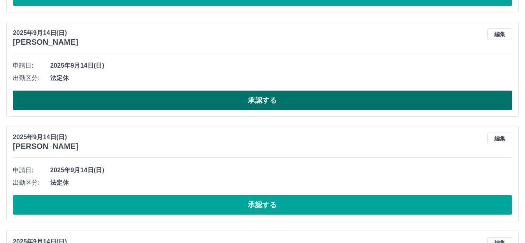
click at [265, 100] on button "承認する" at bounding box center [263, 100] width 500 height 19
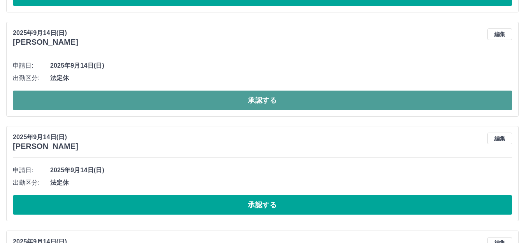
click at [276, 101] on button "承認する" at bounding box center [263, 100] width 500 height 19
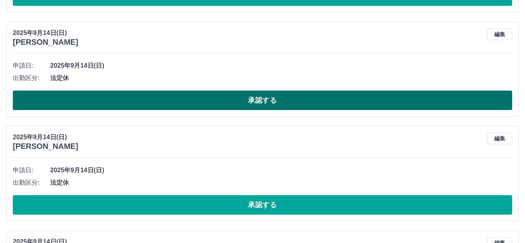
click at [266, 100] on button "承認する" at bounding box center [263, 100] width 500 height 19
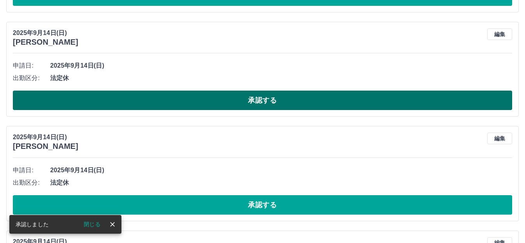
click at [259, 101] on button "承認する" at bounding box center [263, 100] width 500 height 19
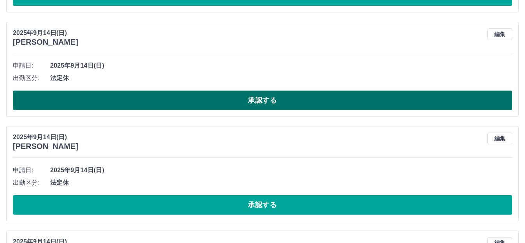
click at [256, 103] on button "承認する" at bounding box center [263, 100] width 500 height 19
click at [263, 102] on button "承認する" at bounding box center [263, 100] width 500 height 19
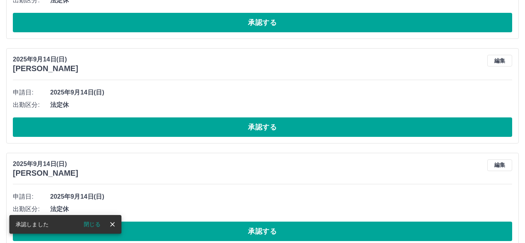
scroll to position [148, 0]
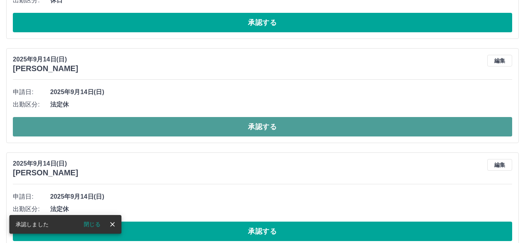
click at [258, 125] on button "承認する" at bounding box center [263, 126] width 500 height 19
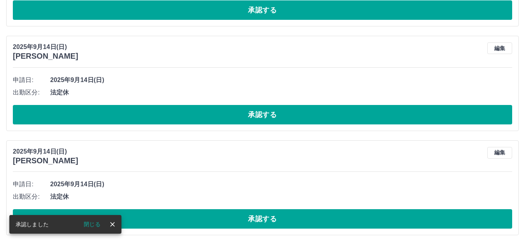
scroll to position [160, 0]
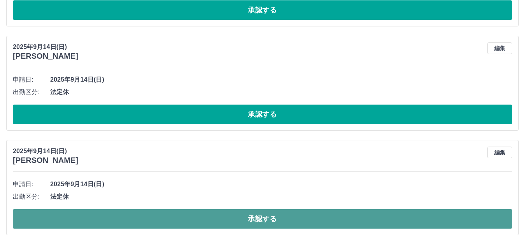
click at [261, 218] on button "承認する" at bounding box center [263, 218] width 500 height 19
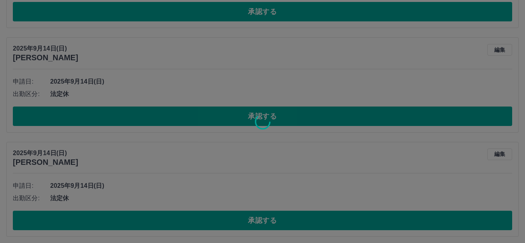
scroll to position [277, 0]
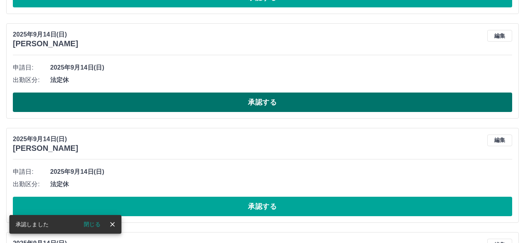
click at [268, 102] on button "承認する" at bounding box center [263, 102] width 500 height 19
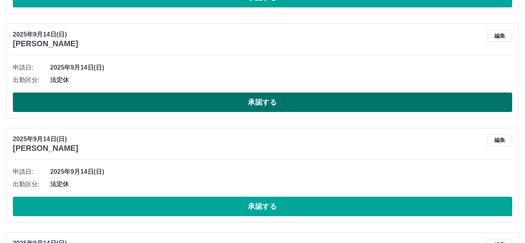
click at [262, 102] on button "承認する" at bounding box center [263, 102] width 500 height 19
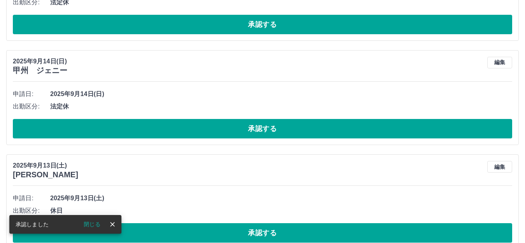
scroll to position [250, 0]
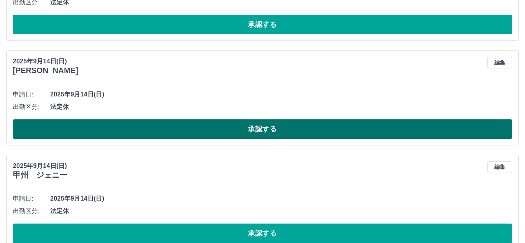
click at [258, 132] on button "承認する" at bounding box center [263, 129] width 500 height 19
click at [269, 128] on button "承認する" at bounding box center [263, 129] width 500 height 19
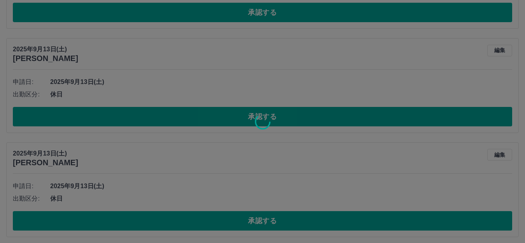
scroll to position [262, 0]
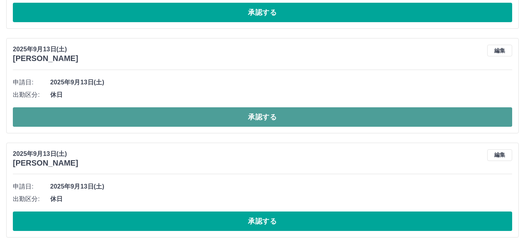
click at [262, 116] on button "承認する" at bounding box center [263, 116] width 500 height 19
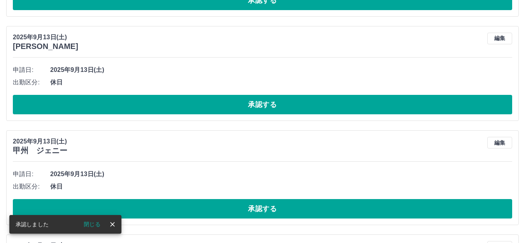
scroll to position [275, 0]
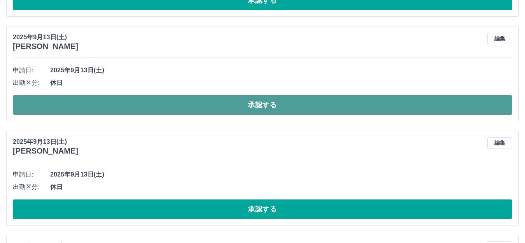
click at [260, 100] on button "承認する" at bounding box center [263, 104] width 500 height 19
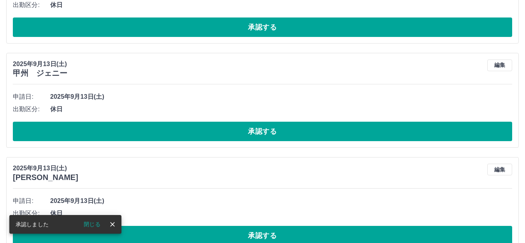
scroll to position [248, 0]
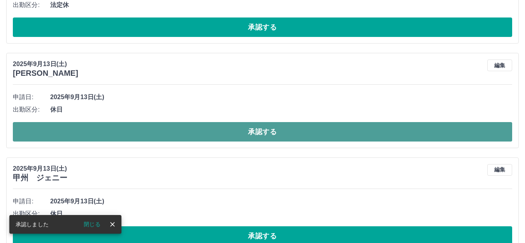
click at [255, 130] on button "承認する" at bounding box center [263, 131] width 500 height 19
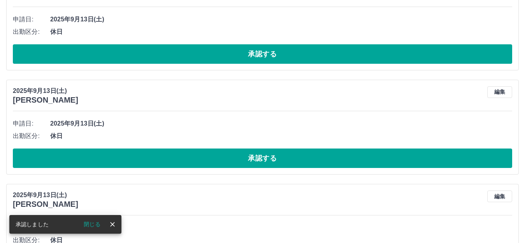
scroll to position [221, 0]
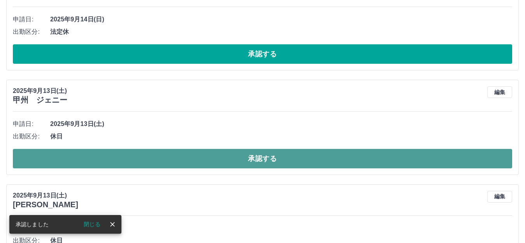
click at [266, 161] on button "承認する" at bounding box center [263, 158] width 500 height 19
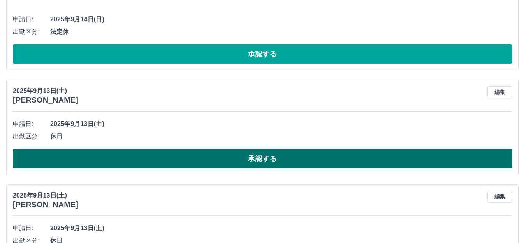
click at [268, 157] on button "承認する" at bounding box center [263, 158] width 500 height 19
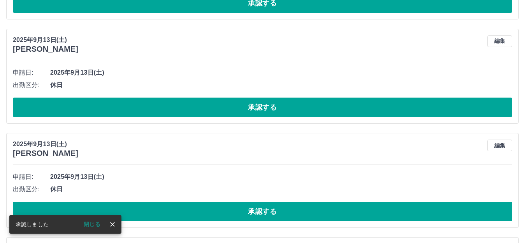
scroll to position [272, 0]
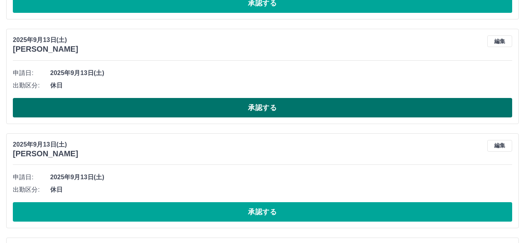
click at [260, 110] on button "承認する" at bounding box center [263, 107] width 500 height 19
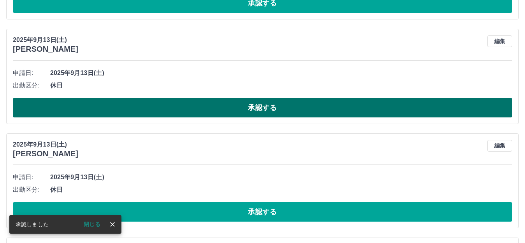
click at [260, 109] on button "承認する" at bounding box center [263, 107] width 500 height 19
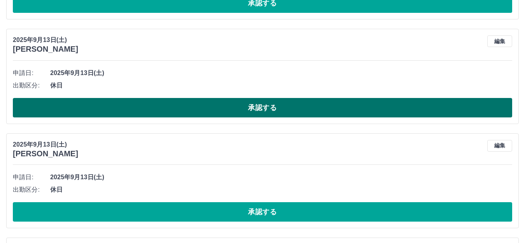
click at [264, 110] on button "承認する" at bounding box center [263, 107] width 500 height 19
click at [266, 108] on button "承認する" at bounding box center [263, 107] width 500 height 19
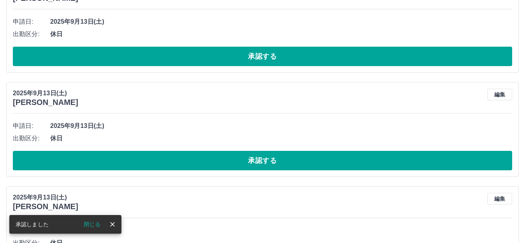
scroll to position [323, 0]
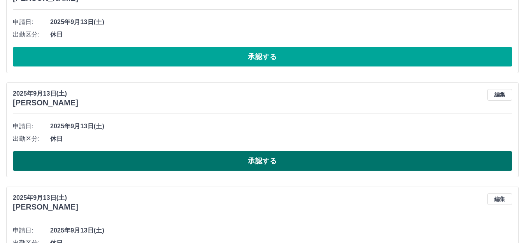
click at [252, 161] on button "承認する" at bounding box center [263, 160] width 500 height 19
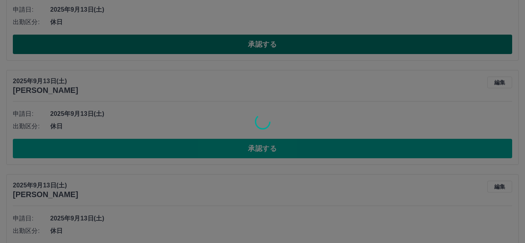
scroll to position [335, 0]
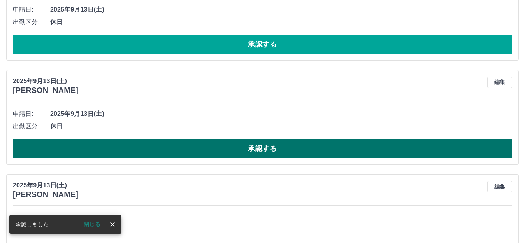
click at [269, 146] on button "承認する" at bounding box center [263, 148] width 500 height 19
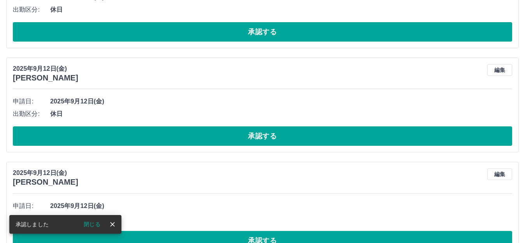
scroll to position [348, 0]
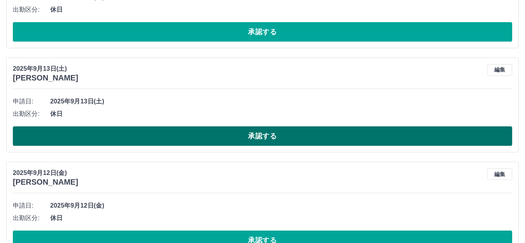
click at [266, 134] on button "承認する" at bounding box center [263, 136] width 500 height 19
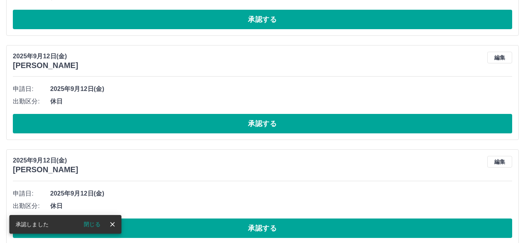
scroll to position [360, 0]
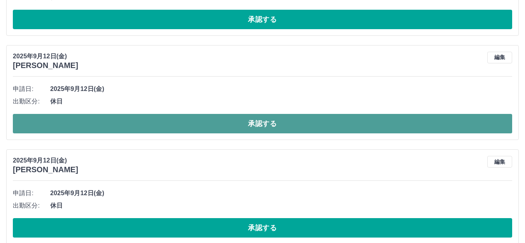
click at [265, 123] on button "承認する" at bounding box center [263, 123] width 500 height 19
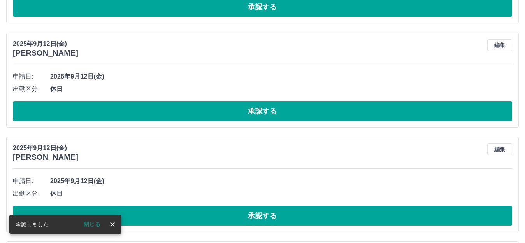
scroll to position [373, 0]
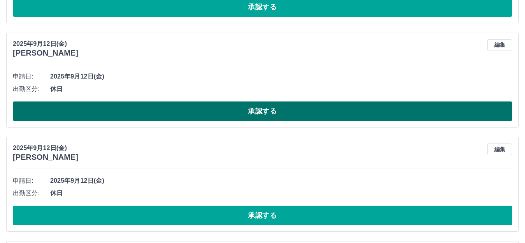
click at [260, 104] on button "承認する" at bounding box center [263, 111] width 500 height 19
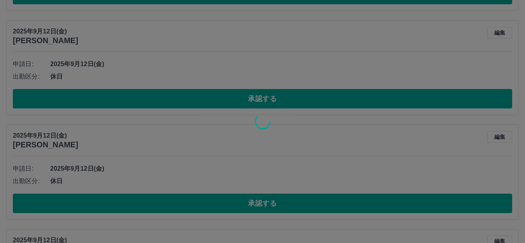
scroll to position [385, 0]
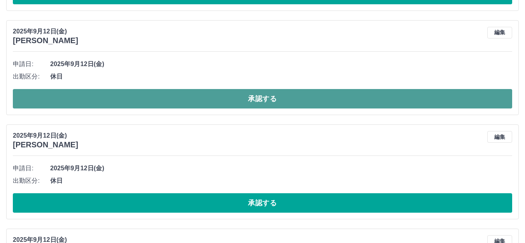
click at [270, 93] on button "承認する" at bounding box center [263, 98] width 500 height 19
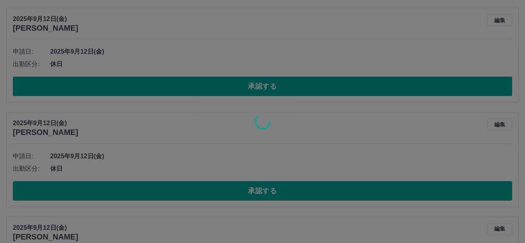
scroll to position [398, 0]
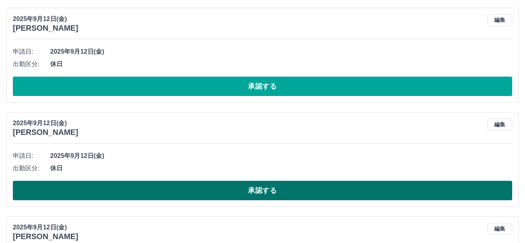
click at [259, 194] on button "承認する" at bounding box center [263, 190] width 500 height 19
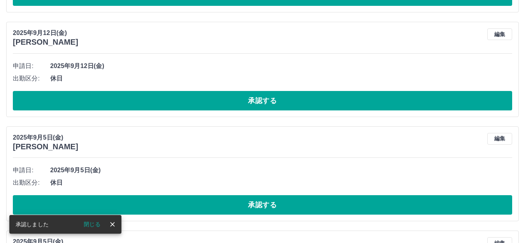
scroll to position [488, 0]
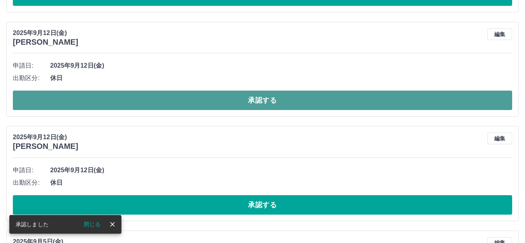
click at [261, 102] on button "承認する" at bounding box center [263, 100] width 500 height 19
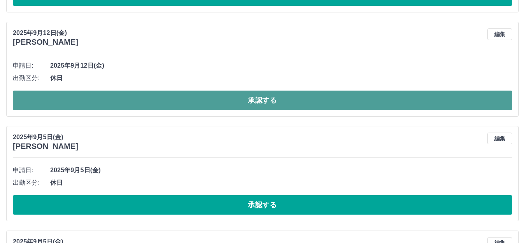
click at [259, 99] on button "承認する" at bounding box center [263, 100] width 500 height 19
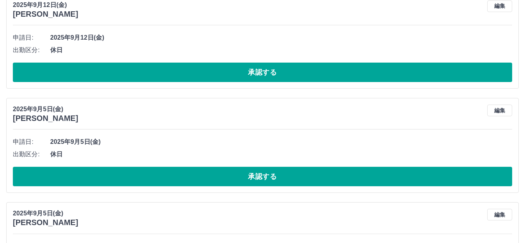
scroll to position [410, 0]
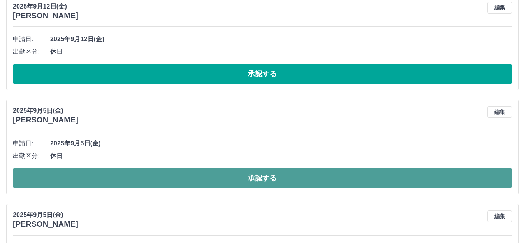
click at [260, 181] on button "承認する" at bounding box center [263, 178] width 500 height 19
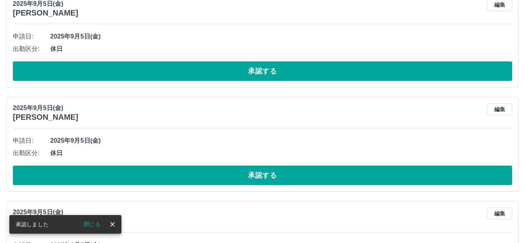
scroll to position [848, 0]
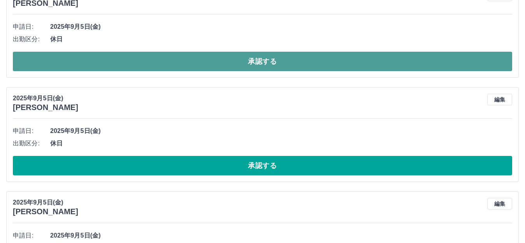
click at [257, 61] on button "承認する" at bounding box center [263, 61] width 500 height 19
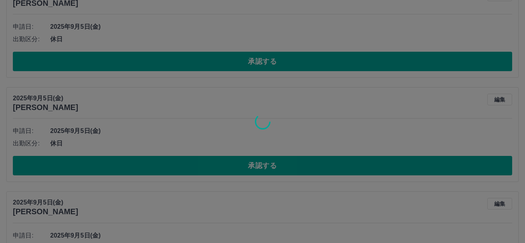
scroll to position [744, 0]
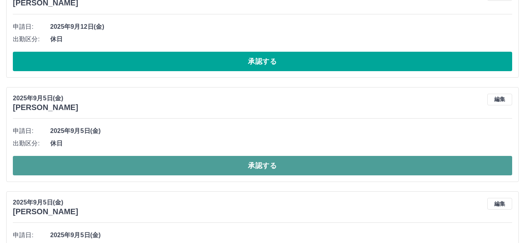
click at [269, 165] on button "承認する" at bounding box center [263, 165] width 500 height 19
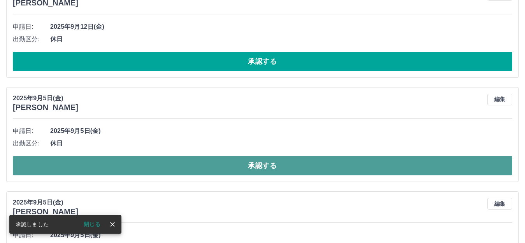
click at [269, 174] on button "承認する" at bounding box center [263, 165] width 500 height 19
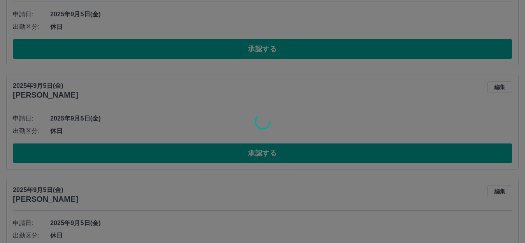
scroll to position [756, 0]
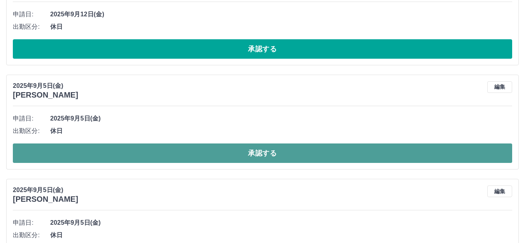
click at [268, 156] on button "承認する" at bounding box center [263, 153] width 500 height 19
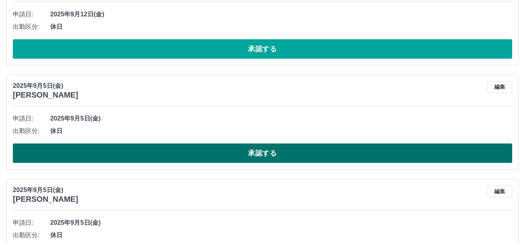
click at [263, 151] on button "承認する" at bounding box center [263, 153] width 500 height 19
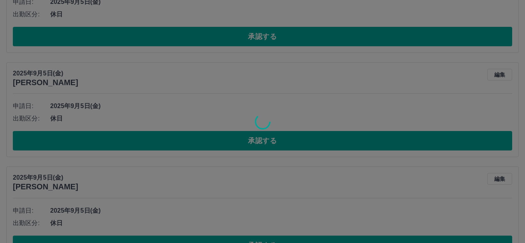
scroll to position [769, 0]
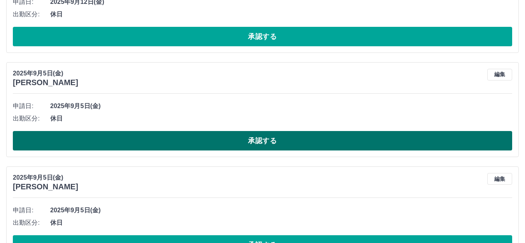
click at [253, 139] on button "承認する" at bounding box center [263, 140] width 500 height 19
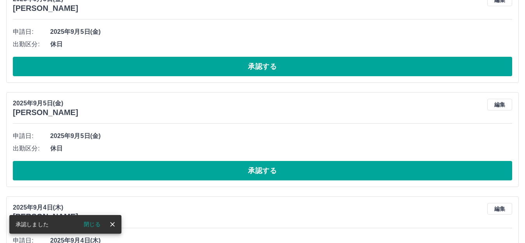
scroll to position [859, 0]
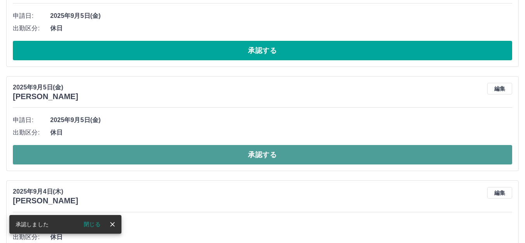
click at [261, 157] on button "承認する" at bounding box center [263, 154] width 500 height 19
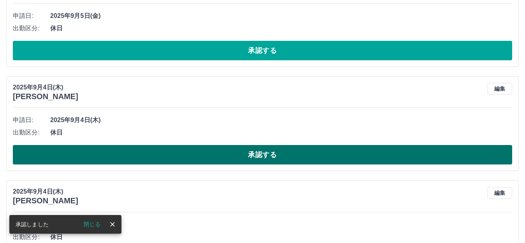
click at [264, 153] on button "承認する" at bounding box center [263, 154] width 500 height 19
click at [276, 150] on button "承認する" at bounding box center [263, 154] width 500 height 19
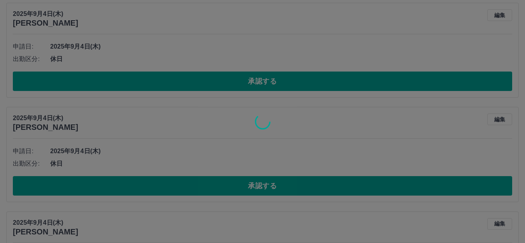
scroll to position [937, 0]
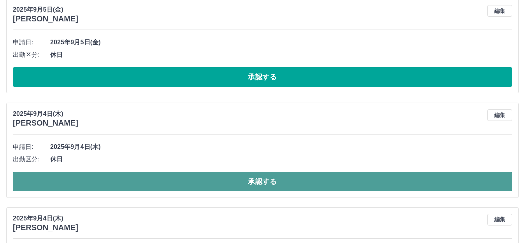
click at [260, 178] on button "承認する" at bounding box center [263, 181] width 500 height 19
click at [266, 183] on button "承認する" at bounding box center [263, 181] width 500 height 19
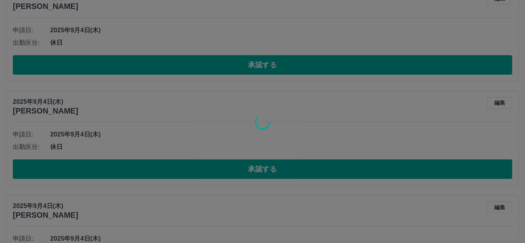
scroll to position [949, 0]
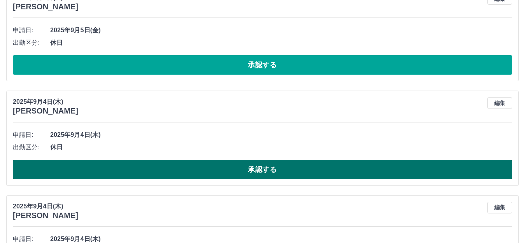
click at [266, 168] on button "承認する" at bounding box center [263, 169] width 500 height 19
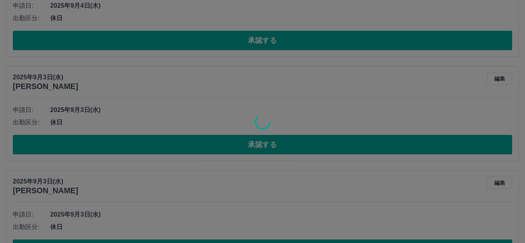
scroll to position [1078, 0]
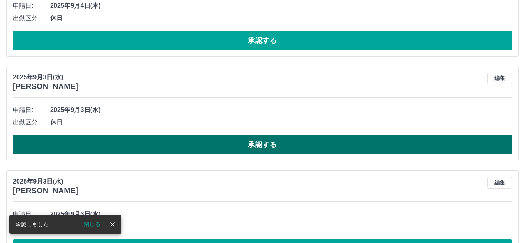
click at [267, 145] on button "承認する" at bounding box center [263, 144] width 500 height 19
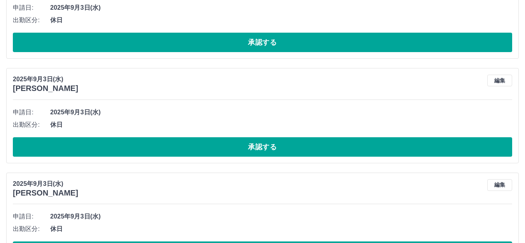
scroll to position [1324, 0]
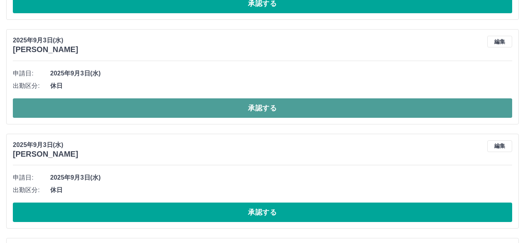
click at [269, 109] on button "承認する" at bounding box center [263, 108] width 500 height 19
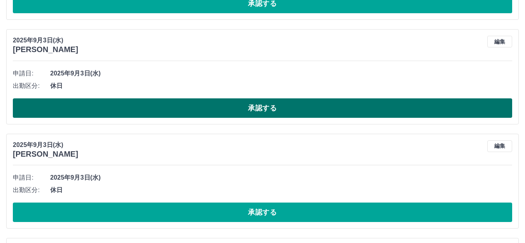
click at [275, 109] on button "承認する" at bounding box center [263, 108] width 500 height 19
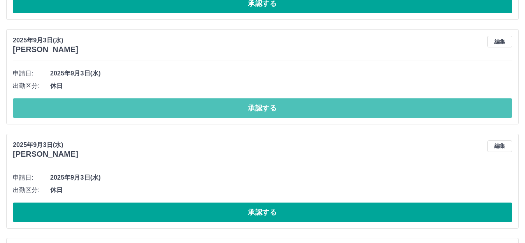
click at [258, 110] on button "承認する" at bounding box center [263, 108] width 500 height 19
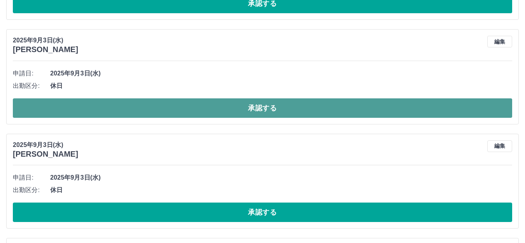
click at [268, 106] on button "承認する" at bounding box center [263, 108] width 500 height 19
click at [263, 104] on button "承認する" at bounding box center [263, 108] width 500 height 19
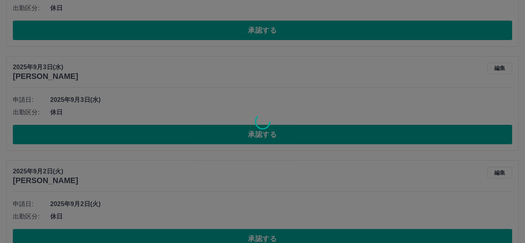
scroll to position [1297, 0]
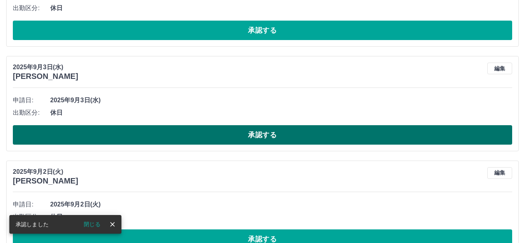
click at [270, 132] on button "承認する" at bounding box center [263, 134] width 500 height 19
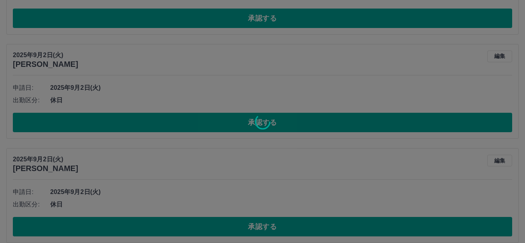
scroll to position [1309, 0]
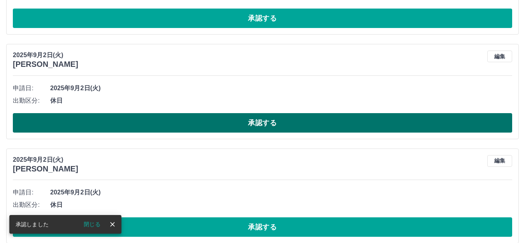
click at [257, 123] on button "承認する" at bounding box center [263, 122] width 500 height 19
click at [262, 126] on button "承認する" at bounding box center [263, 122] width 500 height 19
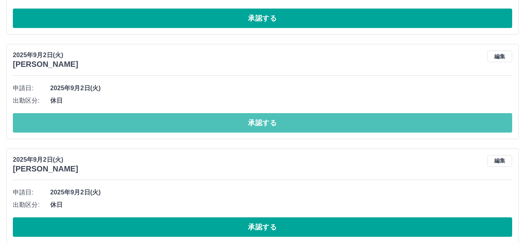
click at [262, 125] on button "承認する" at bounding box center [263, 122] width 500 height 19
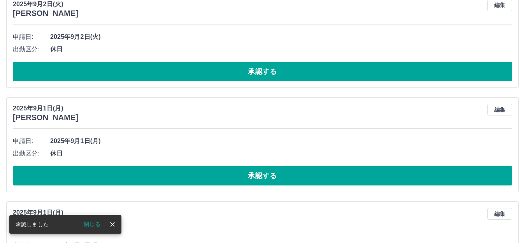
scroll to position [1360, 0]
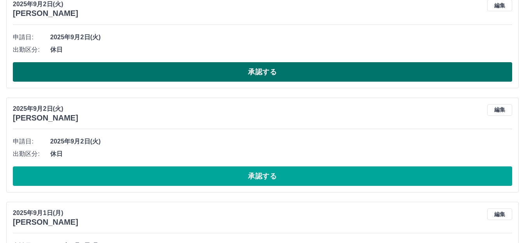
click at [261, 68] on button "承認する" at bounding box center [263, 71] width 500 height 19
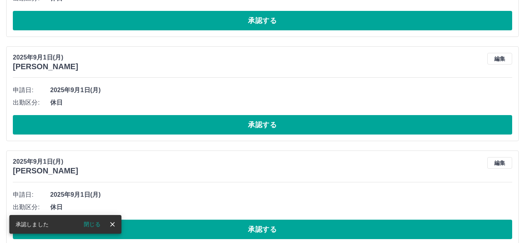
scroll to position [1411, 0]
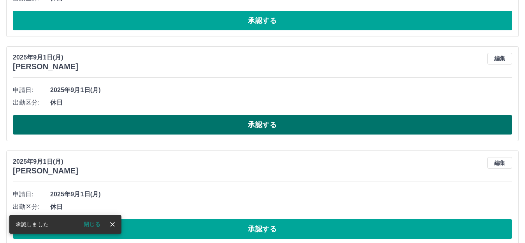
click at [258, 125] on button "承認する" at bounding box center [263, 124] width 500 height 19
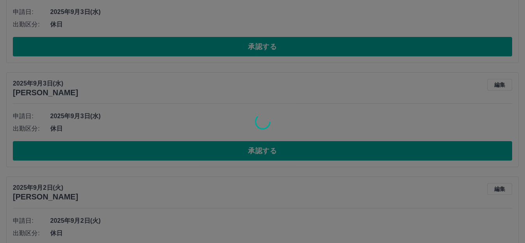
scroll to position [1178, 0]
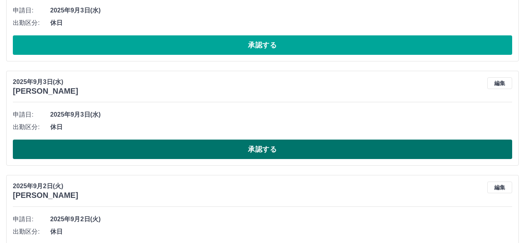
click at [266, 148] on button "承認する" at bounding box center [263, 149] width 500 height 19
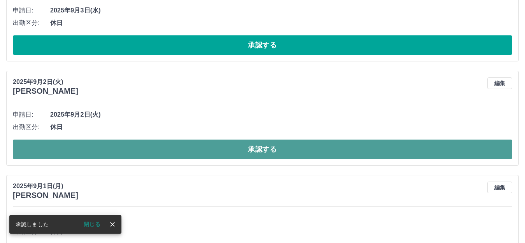
click at [255, 145] on button "承認する" at bounding box center [263, 149] width 500 height 19
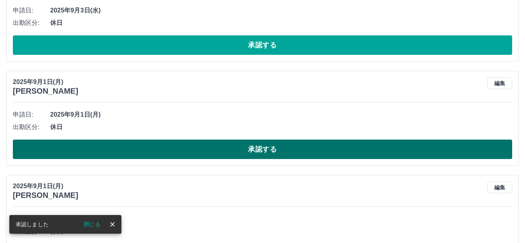
click at [259, 148] on button "承認する" at bounding box center [263, 149] width 500 height 19
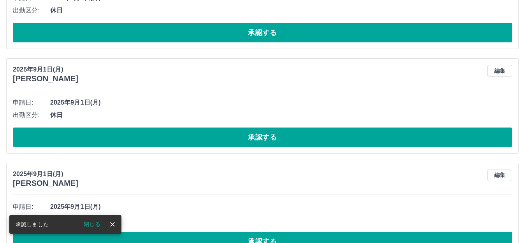
scroll to position [1190, 0]
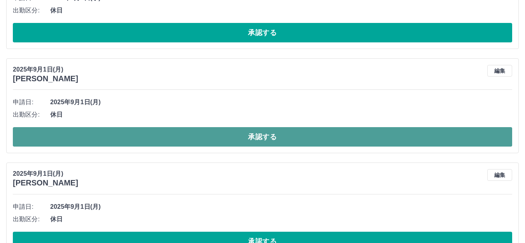
click at [252, 140] on button "承認する" at bounding box center [263, 136] width 500 height 19
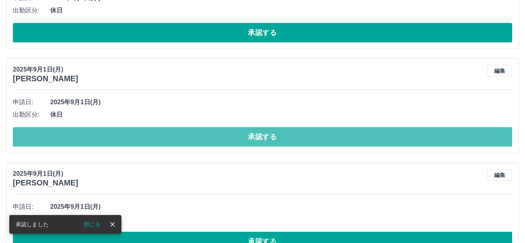
click at [252, 140] on button "承認する" at bounding box center [263, 136] width 500 height 19
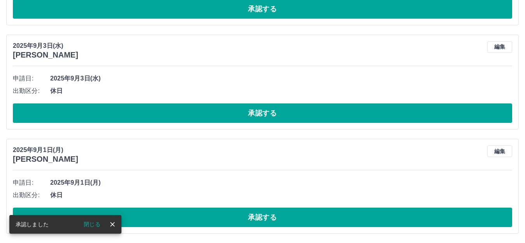
scroll to position [1110, 0]
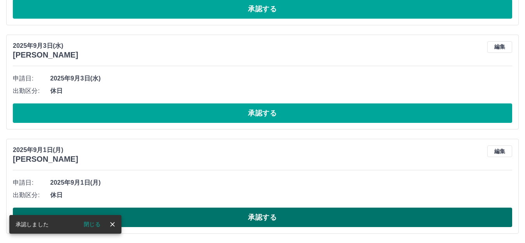
click at [255, 218] on button "承認する" at bounding box center [263, 217] width 500 height 19
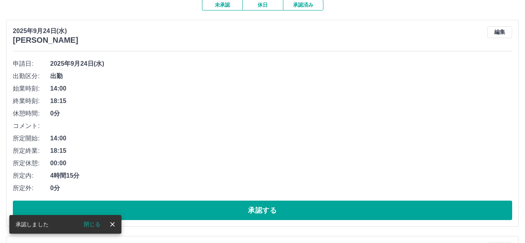
scroll to position [78, 0]
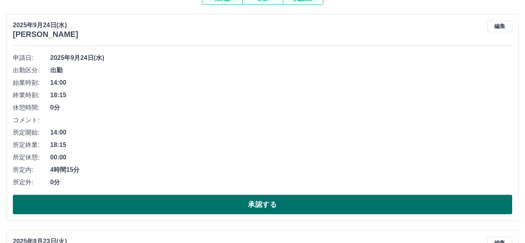
click at [257, 203] on button "承認する" at bounding box center [263, 204] width 500 height 19
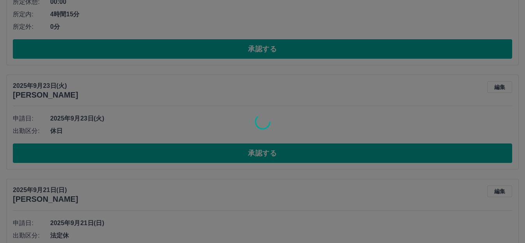
scroll to position [17, 0]
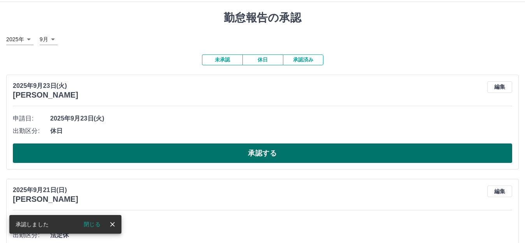
click at [261, 154] on button "承認する" at bounding box center [263, 153] width 500 height 19
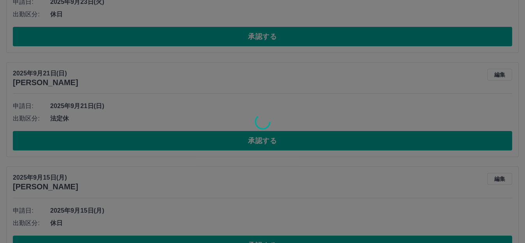
scroll to position [30, 0]
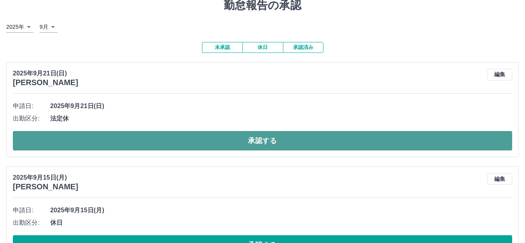
click at [269, 142] on button "承認する" at bounding box center [263, 140] width 500 height 19
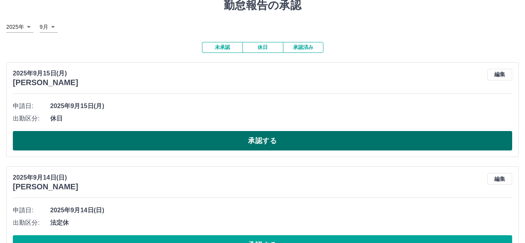
click at [271, 144] on button "承認する" at bounding box center [263, 140] width 500 height 19
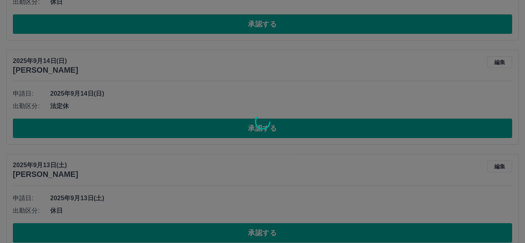
scroll to position [42, 0]
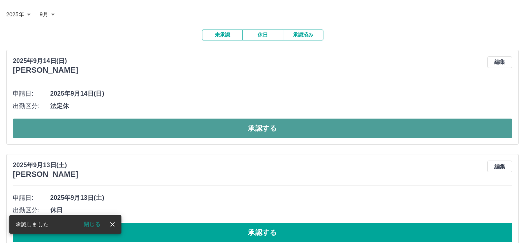
click at [267, 126] on button "承認する" at bounding box center [263, 128] width 500 height 19
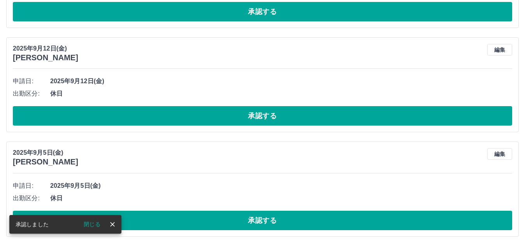
scroll to position [55, 0]
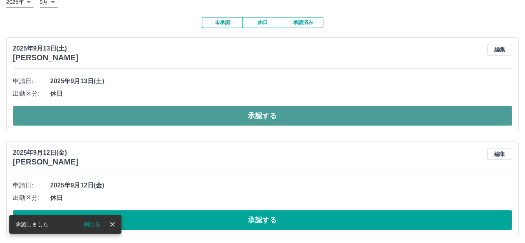
click at [256, 114] on button "承認する" at bounding box center [263, 115] width 500 height 19
click at [256, 116] on button "承認する" at bounding box center [263, 115] width 500 height 19
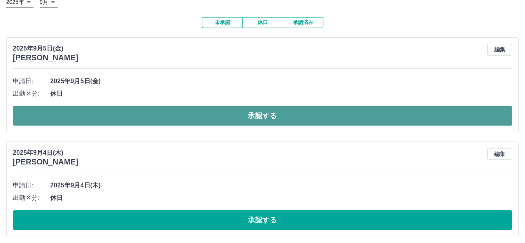
click at [259, 114] on button "承認する" at bounding box center [263, 115] width 500 height 19
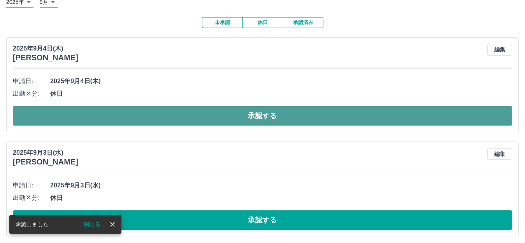
click at [260, 118] on button "承認する" at bounding box center [263, 115] width 500 height 19
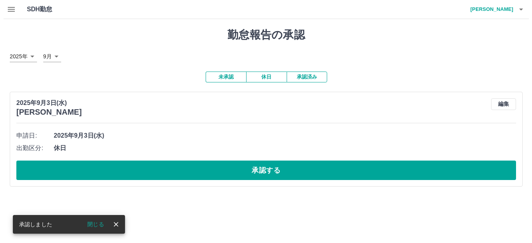
scroll to position [0, 0]
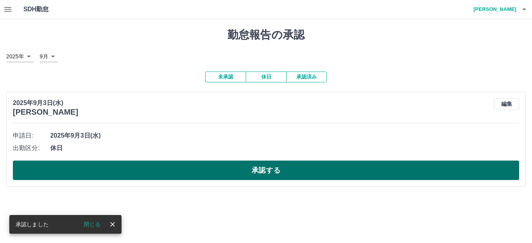
click at [264, 170] on button "承認する" at bounding box center [266, 170] width 506 height 19
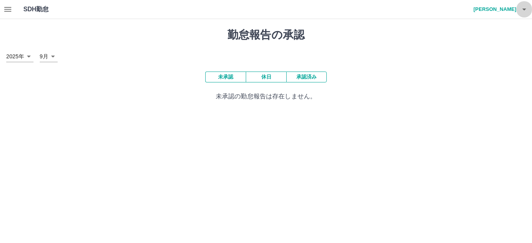
click at [525, 9] on icon "button" at bounding box center [524, 10] width 4 height 2
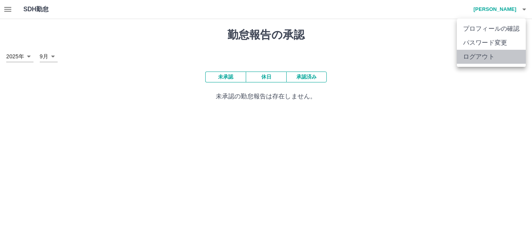
click at [479, 55] on li "ログアウト" at bounding box center [491, 57] width 69 height 14
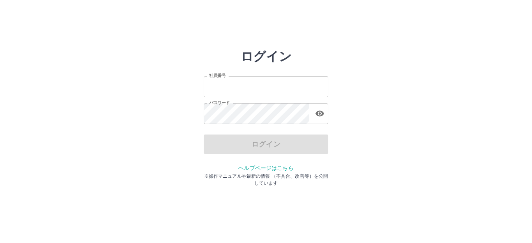
type input "*******"
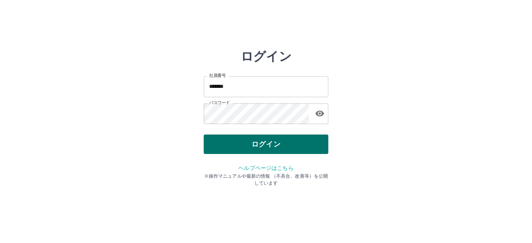
click at [260, 146] on div "ログイン" at bounding box center [266, 144] width 125 height 19
click at [260, 146] on button "ログイン" at bounding box center [266, 144] width 125 height 19
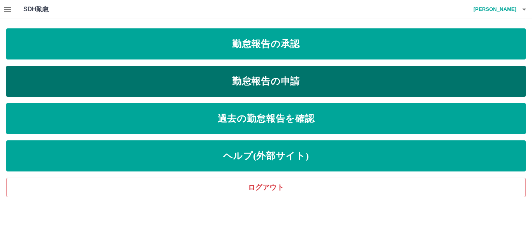
click at [283, 79] on link "勤怠報告の申請" at bounding box center [265, 81] width 519 height 31
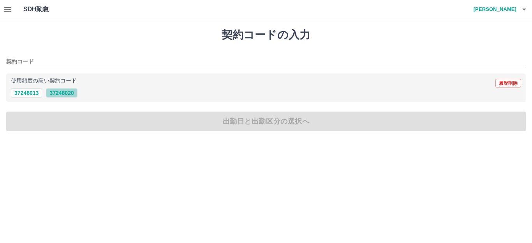
click at [73, 93] on button "37248020" at bounding box center [61, 92] width 31 height 9
type input "********"
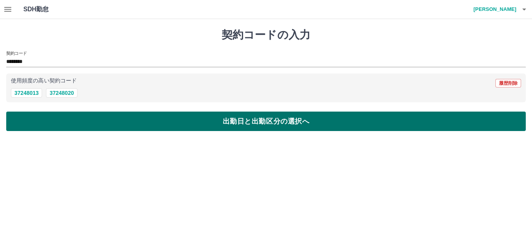
click at [292, 122] on button "出勤日と出勤区分の選択へ" at bounding box center [265, 121] width 519 height 19
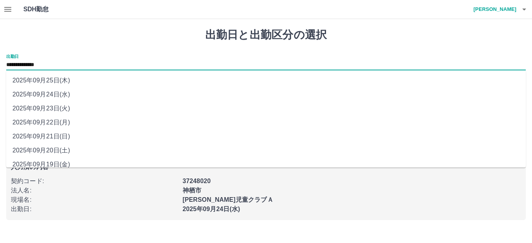
click at [69, 67] on input "**********" at bounding box center [265, 65] width 519 height 10
click at [59, 105] on li "2025年09月23日(火)" at bounding box center [265, 109] width 519 height 14
type input "**********"
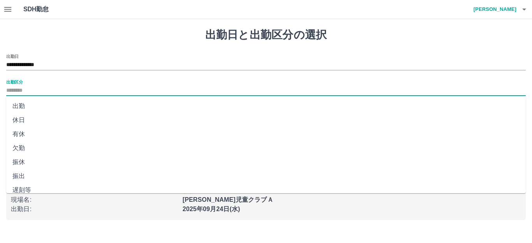
click at [37, 90] on input "出勤区分" at bounding box center [265, 91] width 519 height 10
click at [19, 116] on li "休日" at bounding box center [265, 120] width 519 height 14
type input "**"
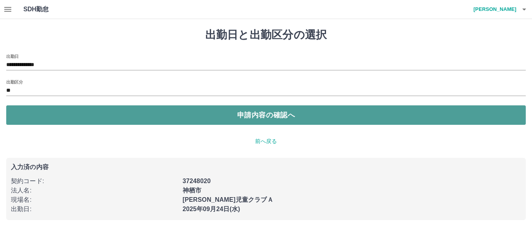
click at [287, 113] on button "申請内容の確認へ" at bounding box center [265, 115] width 519 height 19
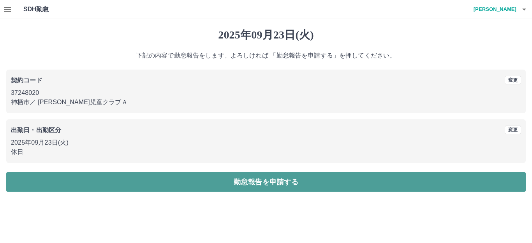
click at [273, 183] on button "勤怠報告を申請する" at bounding box center [265, 181] width 519 height 19
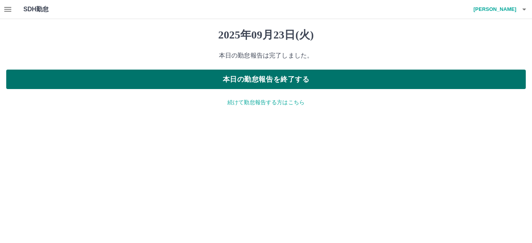
click at [296, 79] on button "本日の勤怠報告を終了する" at bounding box center [265, 79] width 519 height 19
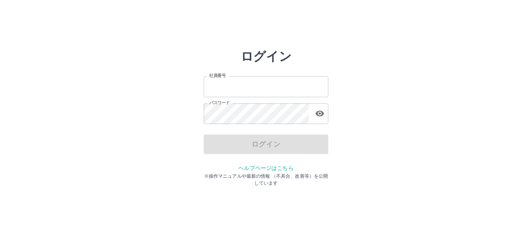
type input "*******"
click at [255, 149] on div "ログイン" at bounding box center [266, 144] width 125 height 19
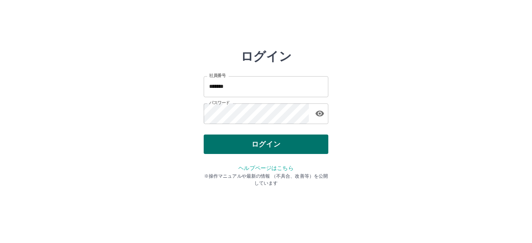
click at [263, 143] on button "ログイン" at bounding box center [266, 144] width 125 height 19
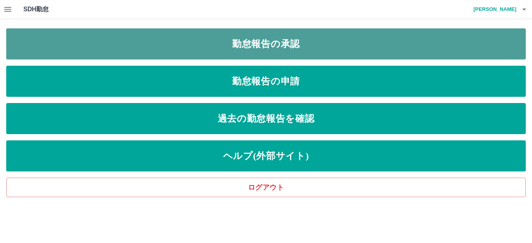
click at [308, 38] on link "勤怠報告の承認" at bounding box center [265, 43] width 519 height 31
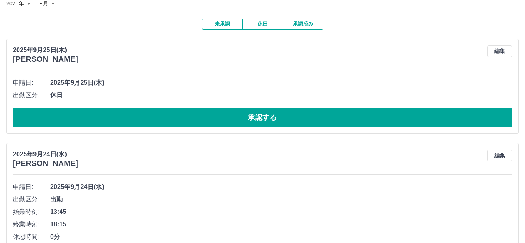
scroll to position [41, 0]
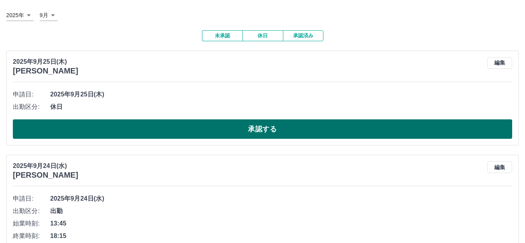
click at [259, 129] on button "承認する" at bounding box center [263, 129] width 500 height 19
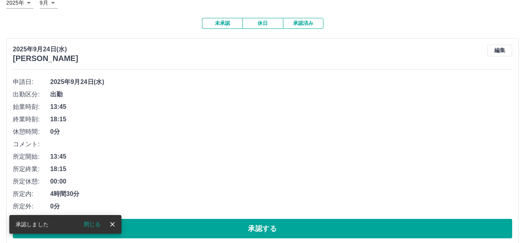
scroll to position [93, 0]
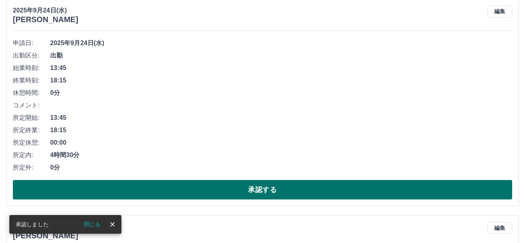
click at [259, 195] on button "承認する" at bounding box center [263, 189] width 500 height 19
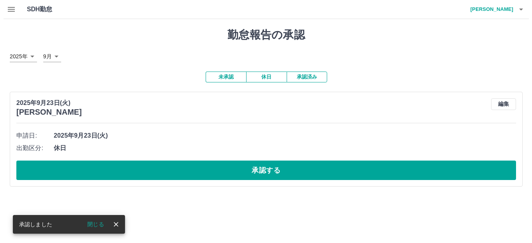
scroll to position [0, 0]
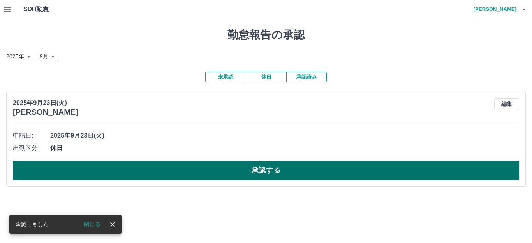
click at [268, 172] on button "承認する" at bounding box center [266, 170] width 506 height 19
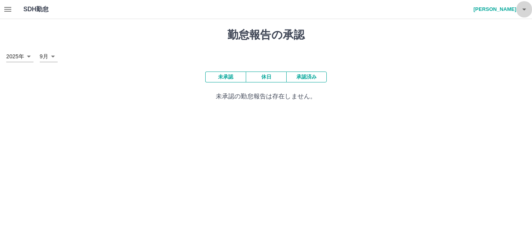
click at [526, 12] on icon "button" at bounding box center [523, 9] width 9 height 9
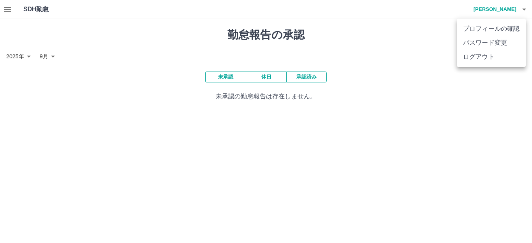
click at [473, 57] on li "ログアウト" at bounding box center [491, 57] width 69 height 14
